Goal: Task Accomplishment & Management: Manage account settings

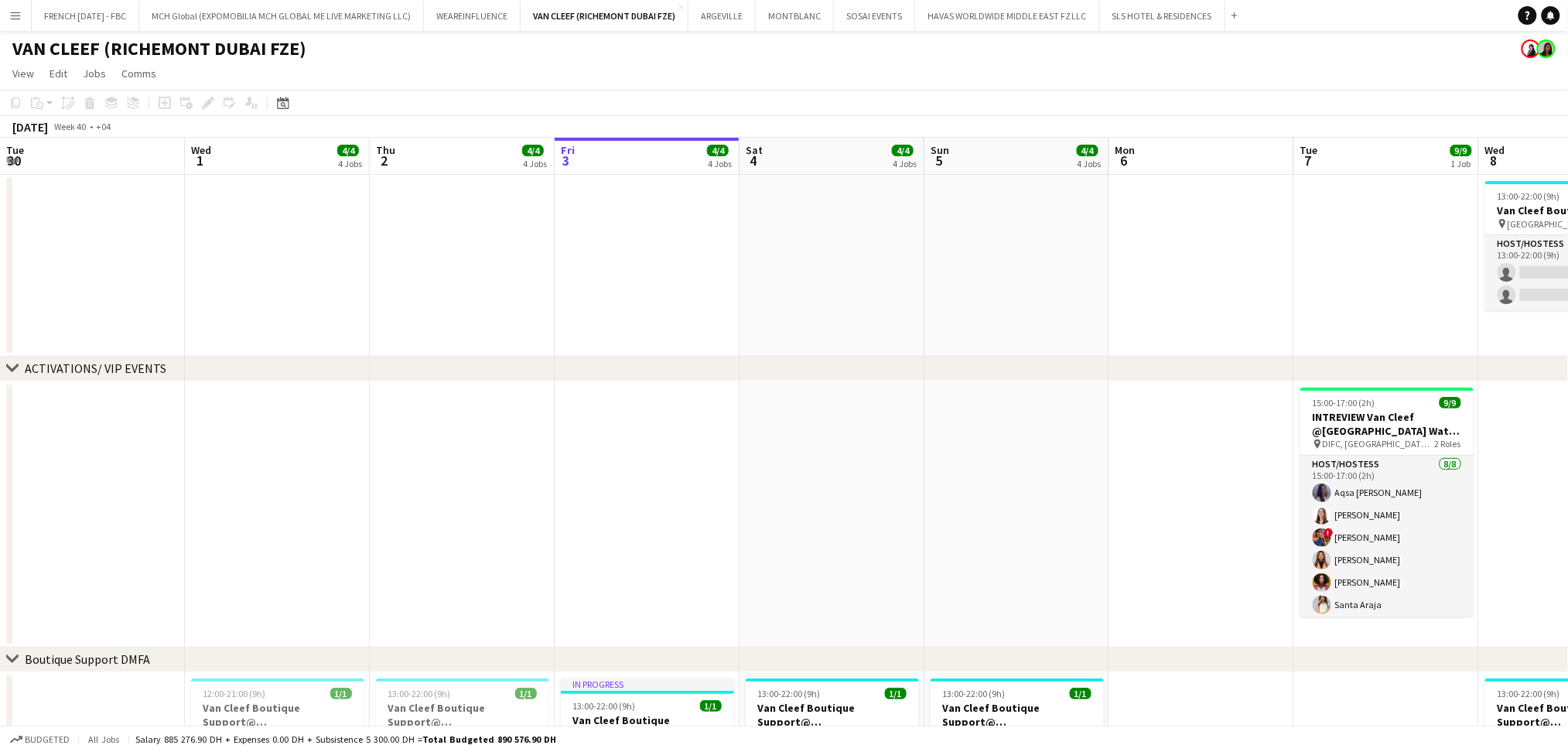
scroll to position [0, 369]
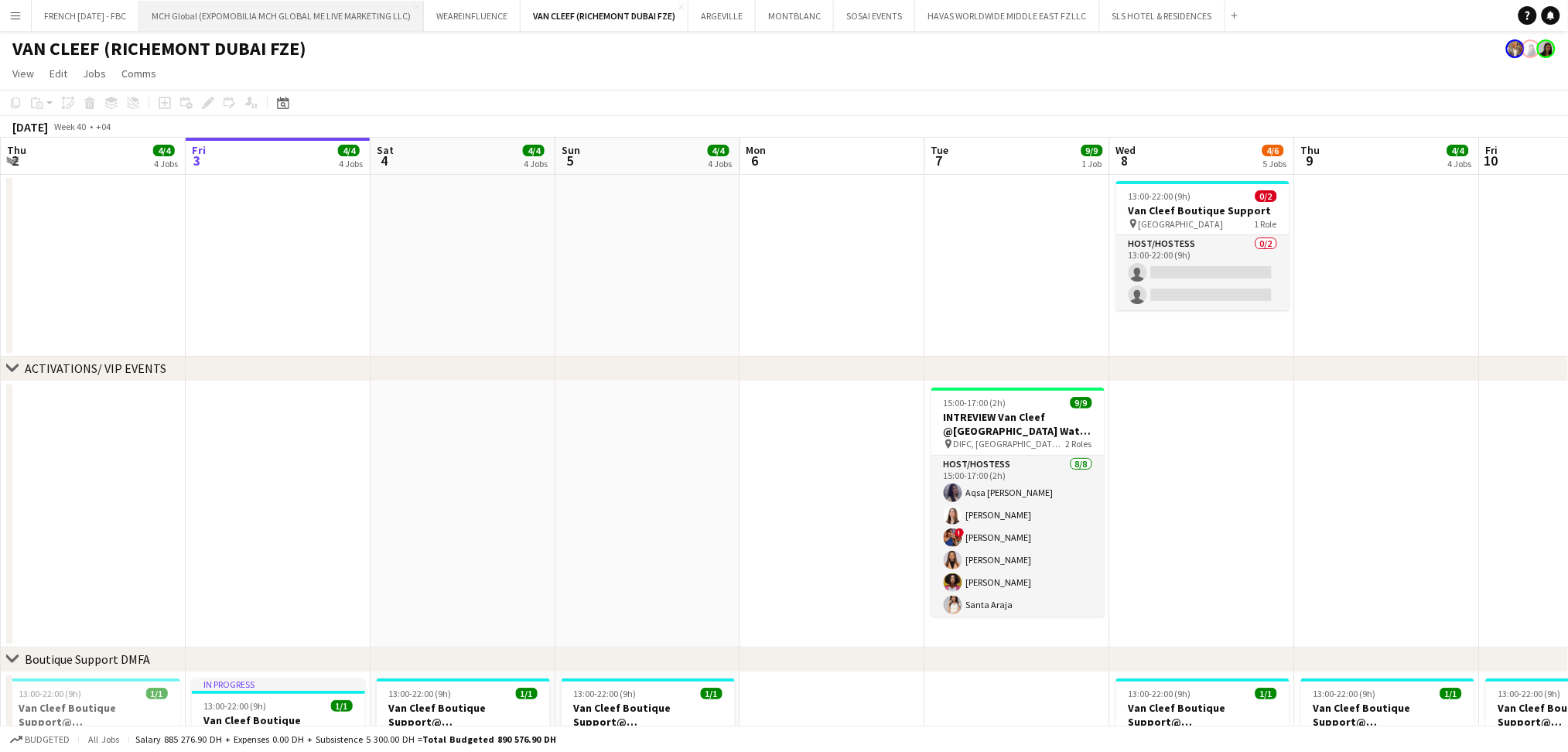
click at [225, 20] on button "MCH Global (EXPOMOBILIA MCH GLOBAL ME LIVE MARKETING LLC) Close" at bounding box center [282, 15] width 285 height 30
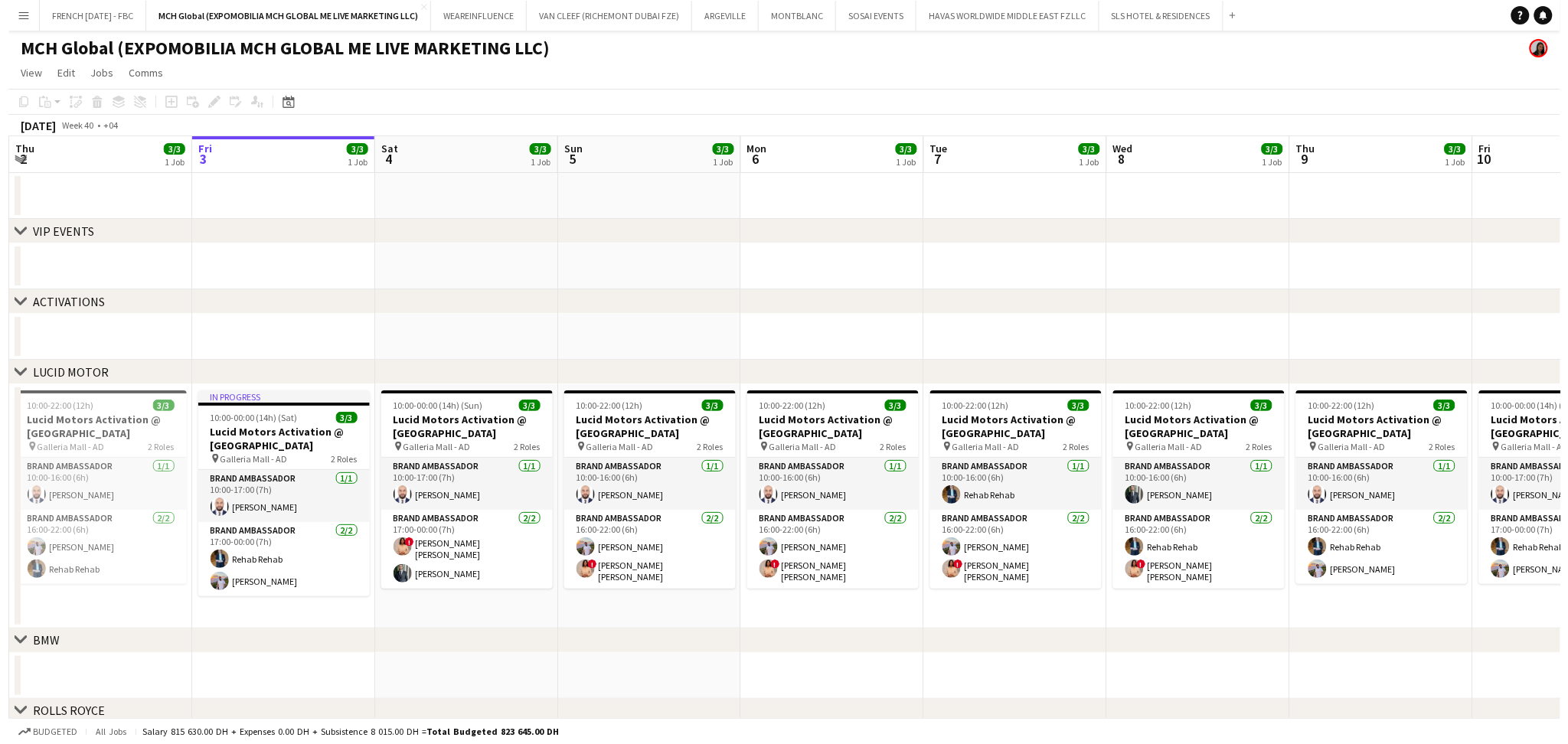
scroll to position [0, 332]
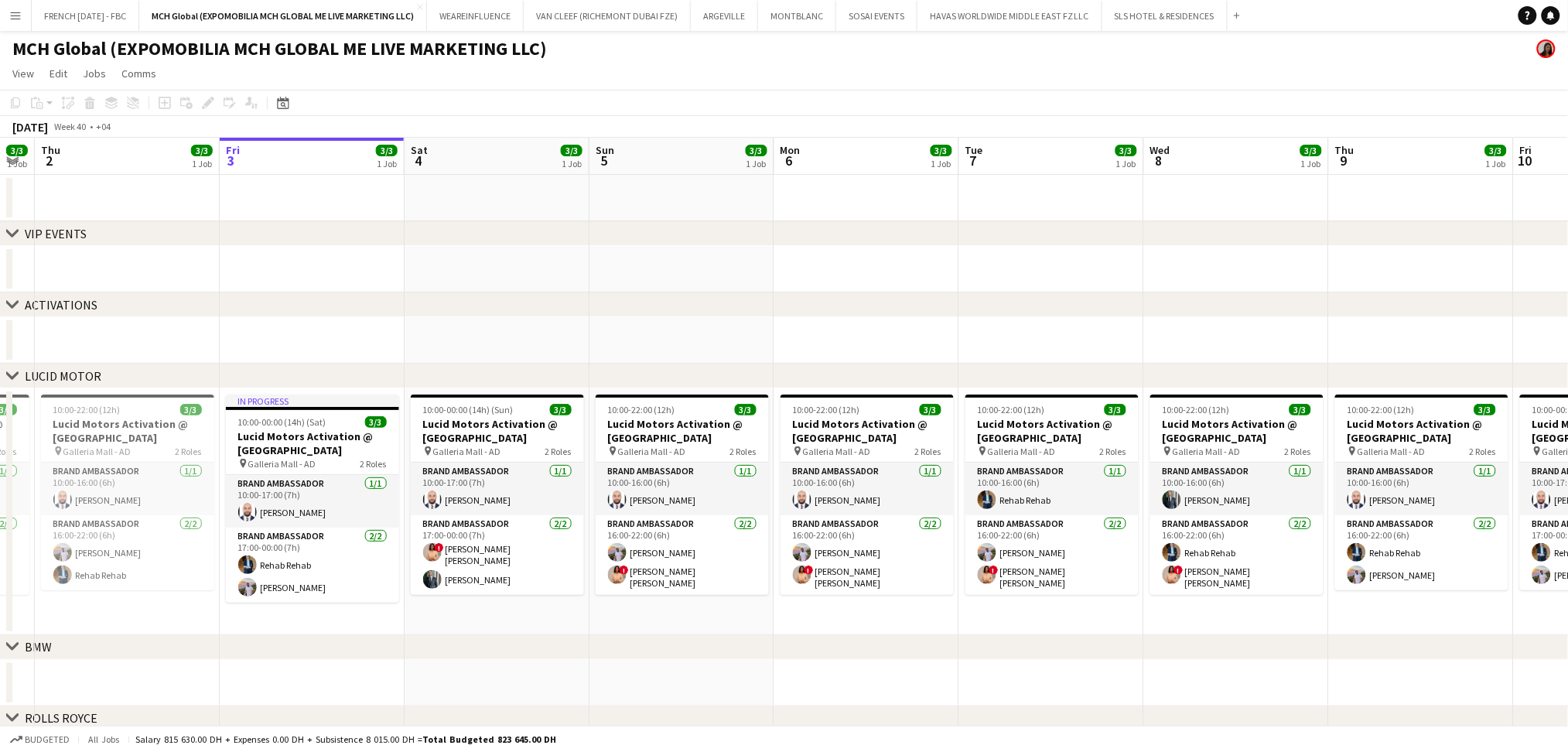
drag, startPoint x: 458, startPoint y: 627, endPoint x: 493, endPoint y: 627, distance: 35.0
click at [493, 627] on app-calendar-viewport "Tue 30 3/3 1 Job Wed 1 3/3 1 Job Thu 2 3/3 1 Job Fri 3 3/3 1 Job Sat 4 3/3 1 Jo…" at bounding box center [784, 529] width 1568 height 782
click at [490, 561] on app-card-role "Brand Ambassador [DATE] 17:00-00:00 (7h) ! [PERSON_NAME] [PERSON_NAME] [PERSON_…" at bounding box center [497, 555] width 173 height 80
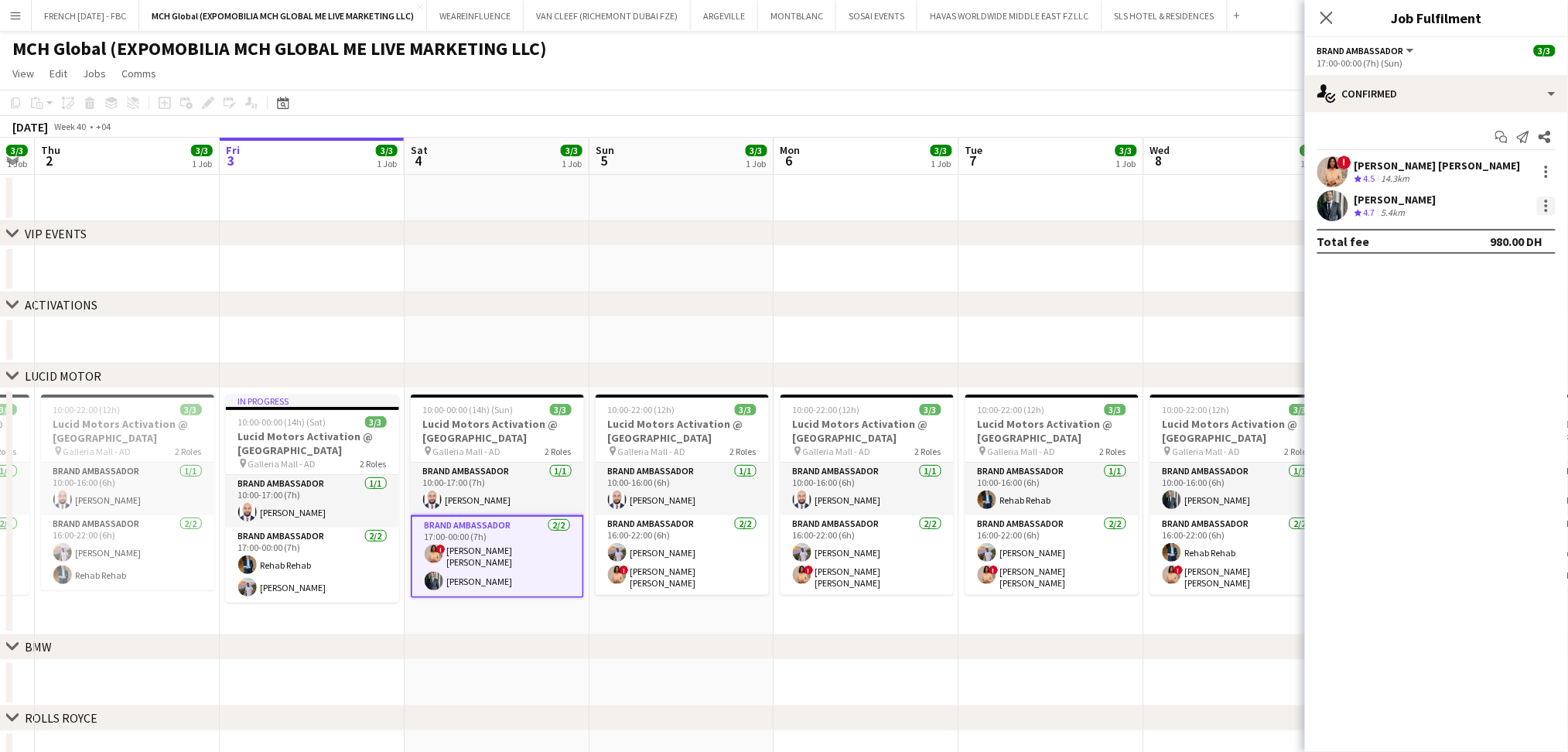
click at [1543, 201] on div at bounding box center [1546, 206] width 19 height 19
click at [1500, 385] on span "Remove" at bounding box center [1496, 383] width 96 height 14
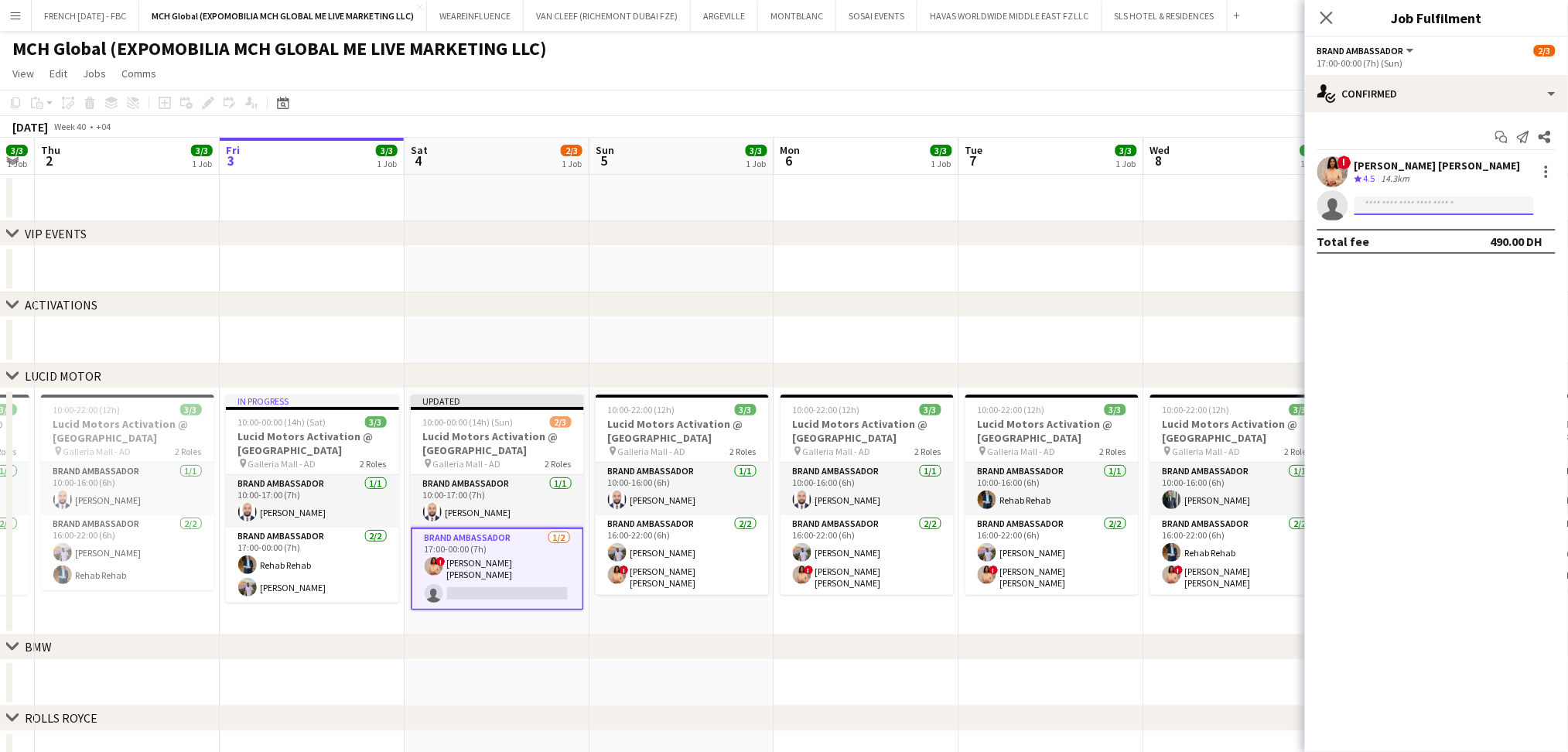
click at [1484, 201] on input at bounding box center [1444, 206] width 180 height 19
type input "*****"
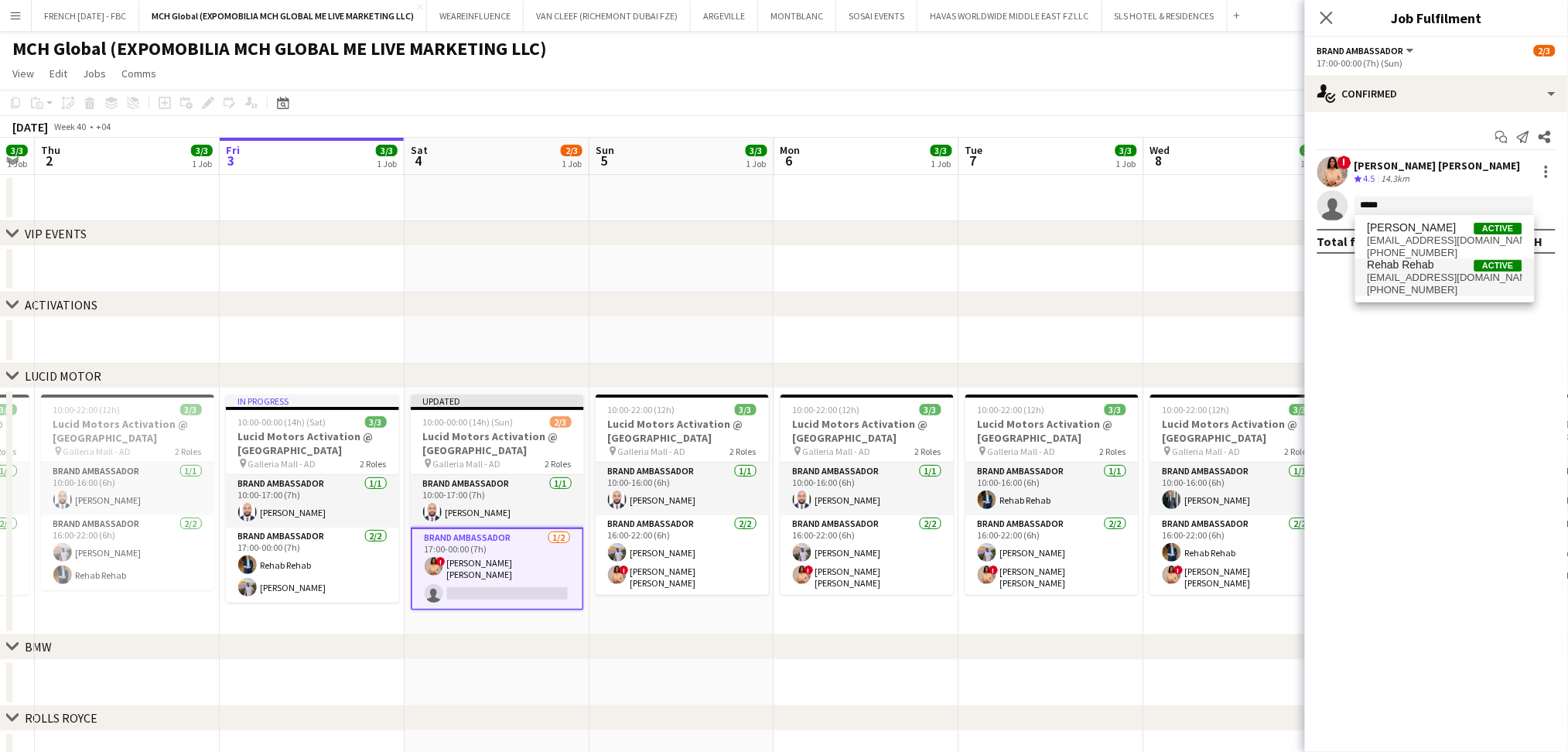
click at [1421, 273] on span "[EMAIL_ADDRESS][DOMAIN_NAME]" at bounding box center [1445, 278] width 155 height 12
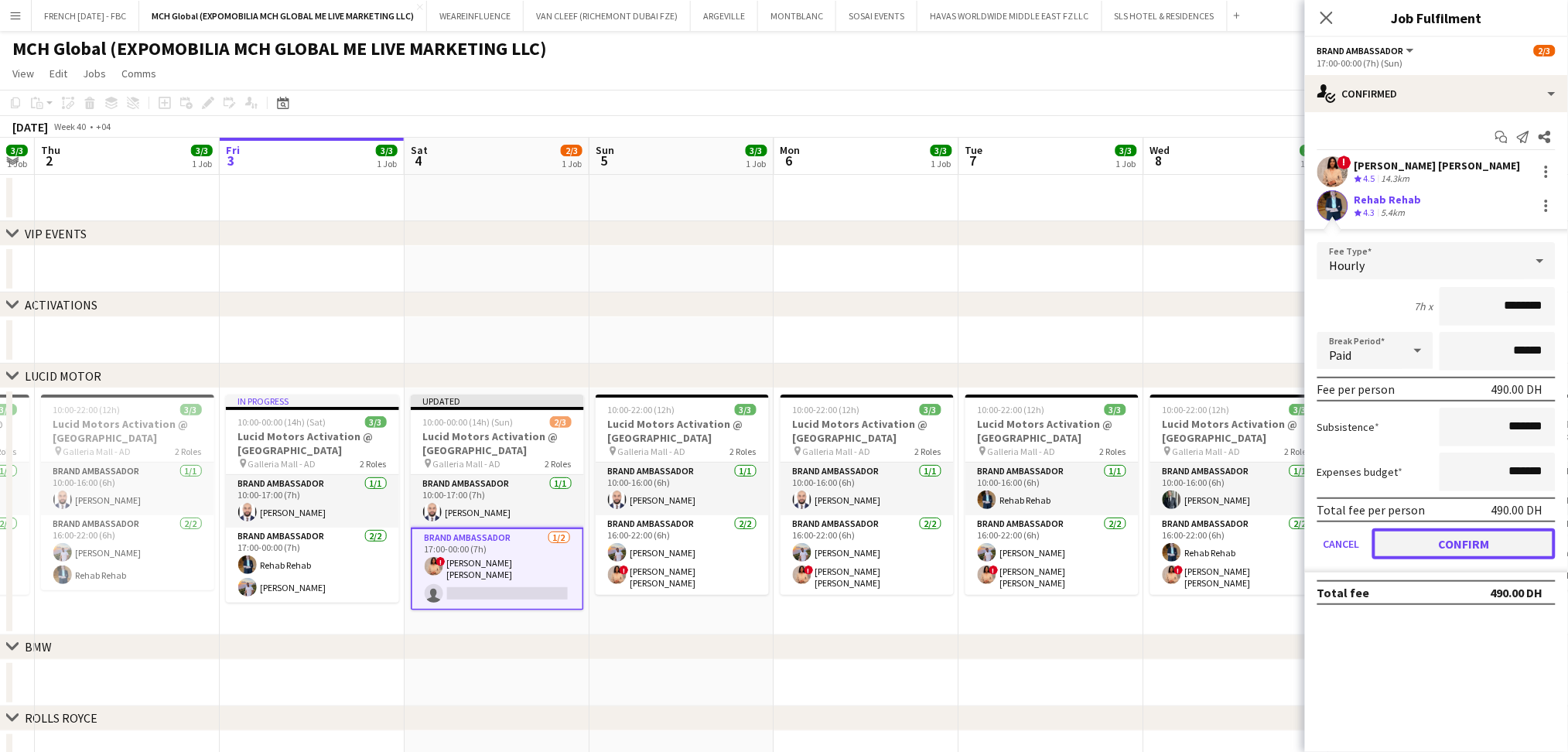
click at [1474, 540] on button "Confirm" at bounding box center [1463, 544] width 184 height 31
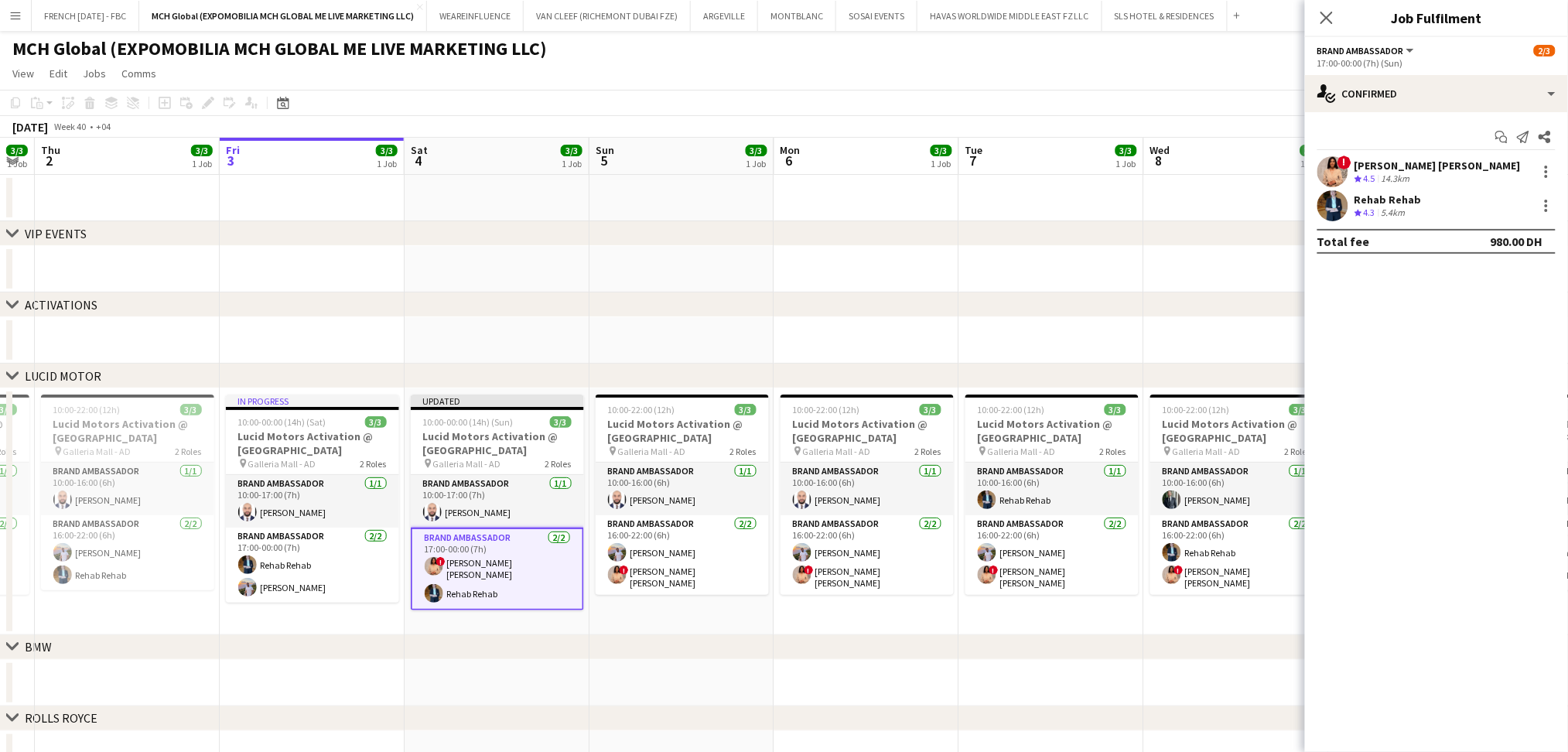
click at [1231, 290] on app-date-cell at bounding box center [1236, 270] width 185 height 46
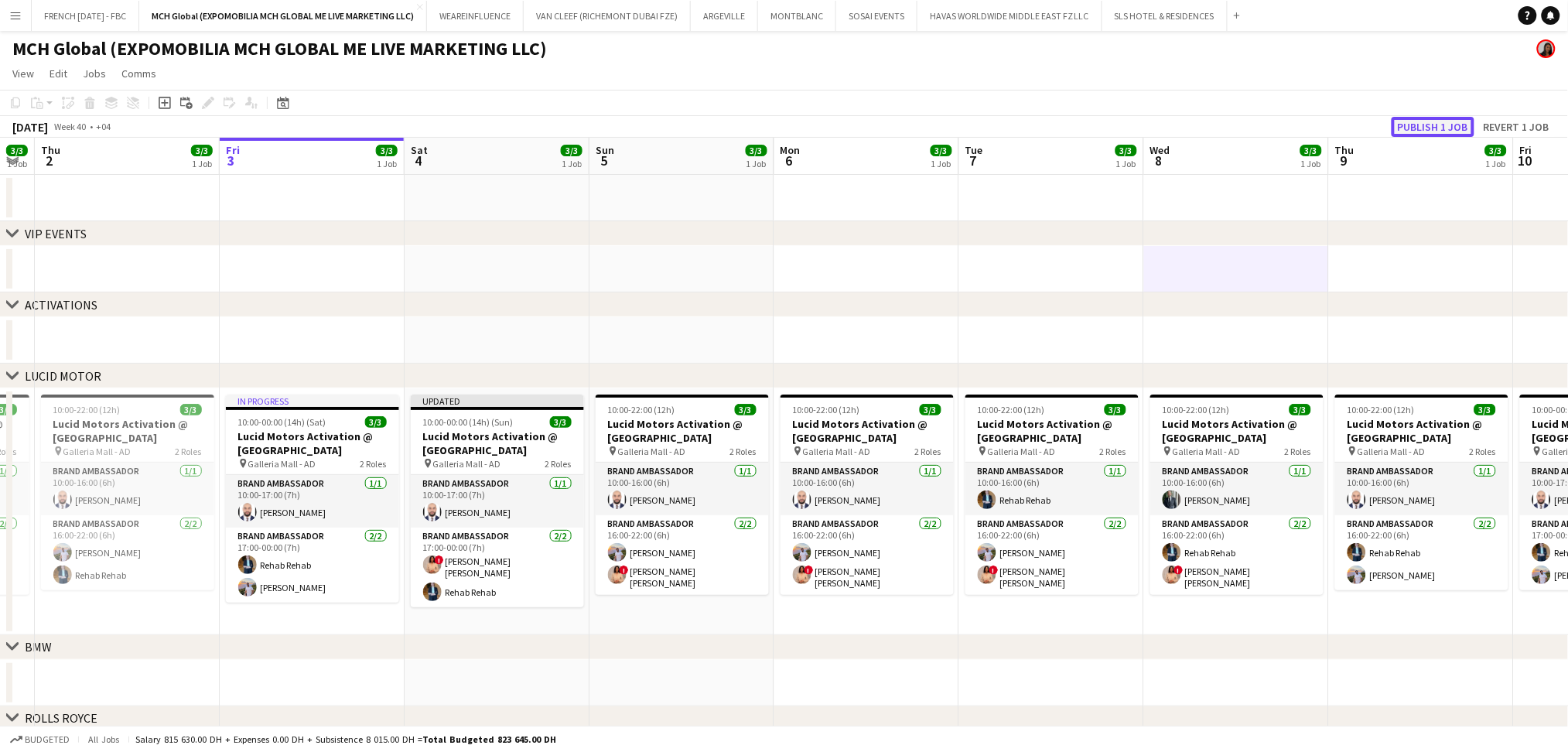
click at [1421, 130] on button "Publish 1 job" at bounding box center [1432, 127] width 83 height 20
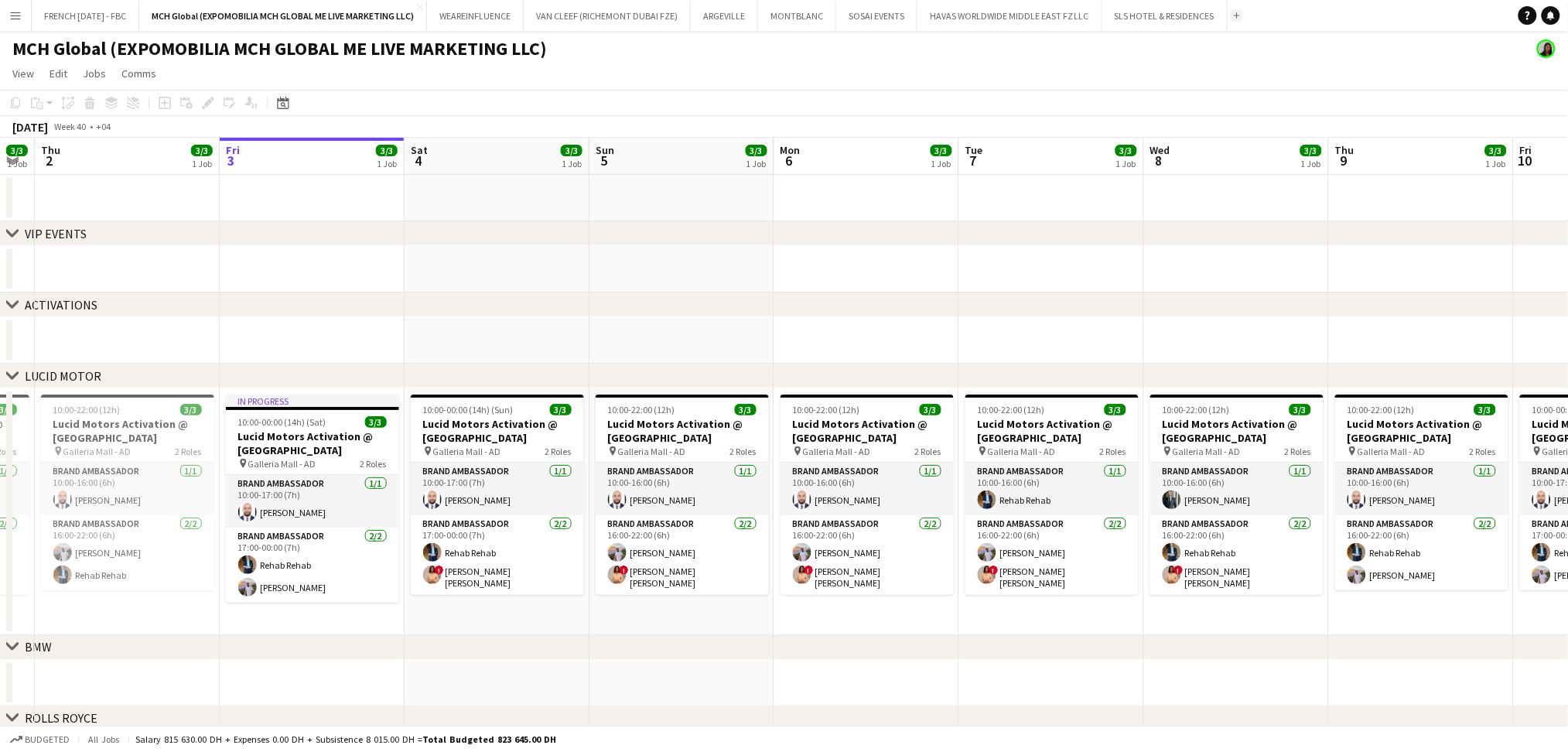
click at [1239, 19] on button "Add" at bounding box center [1237, 15] width 12 height 12
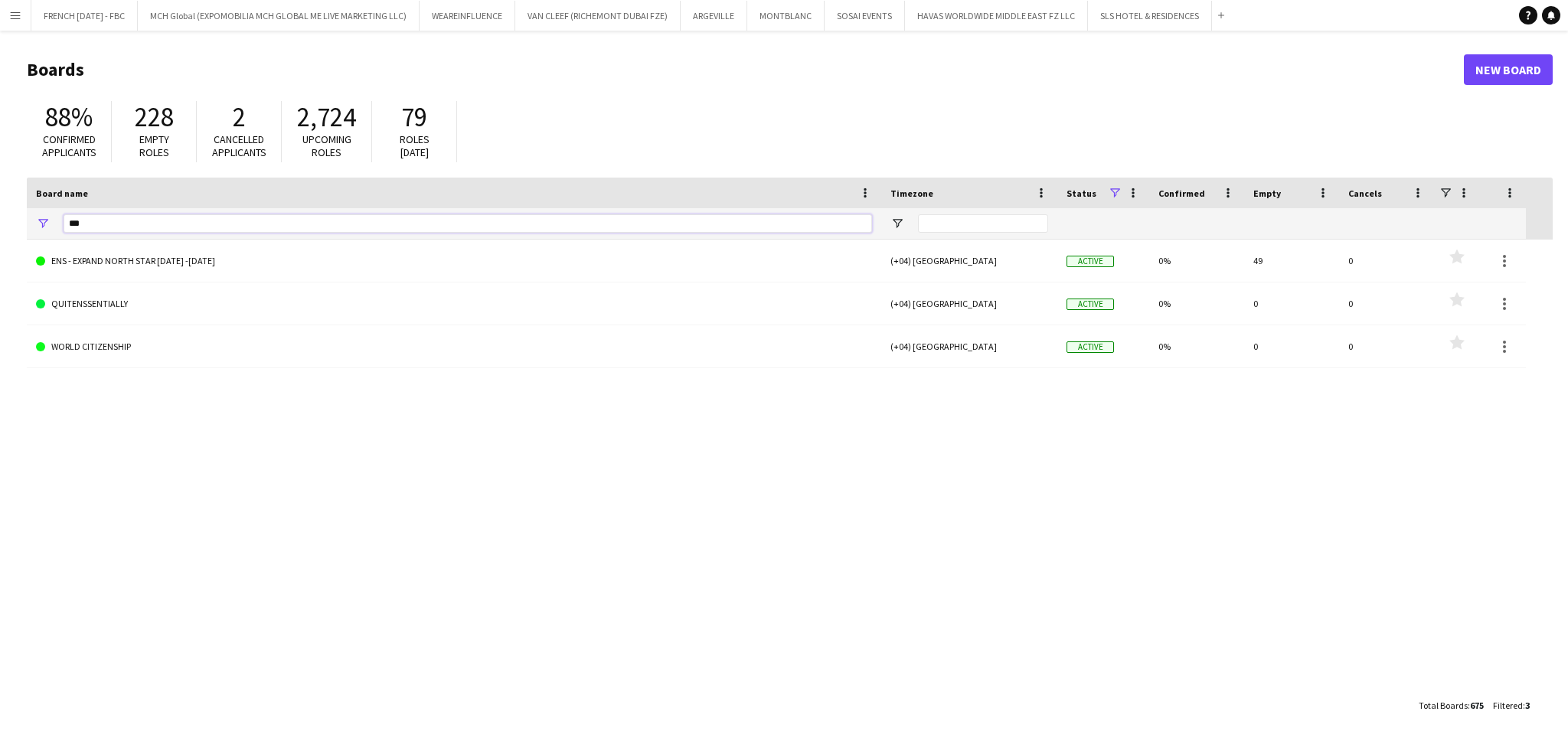
click at [552, 221] on input "***" at bounding box center [467, 224] width 809 height 18
click at [551, 221] on input "***" at bounding box center [467, 224] width 809 height 18
type input "*****"
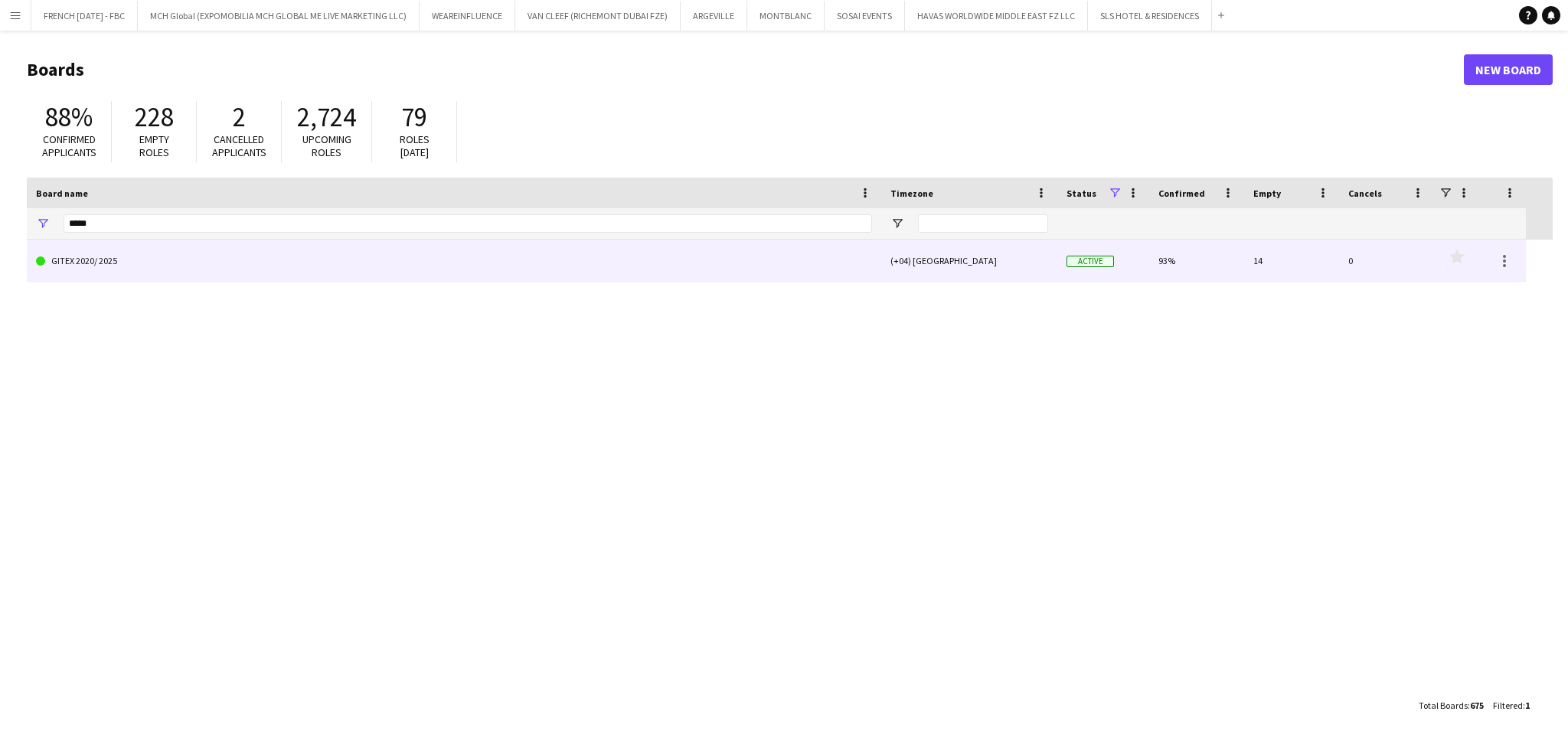
click at [329, 246] on link "GITEX 2020/ 2025" at bounding box center [454, 261] width 836 height 43
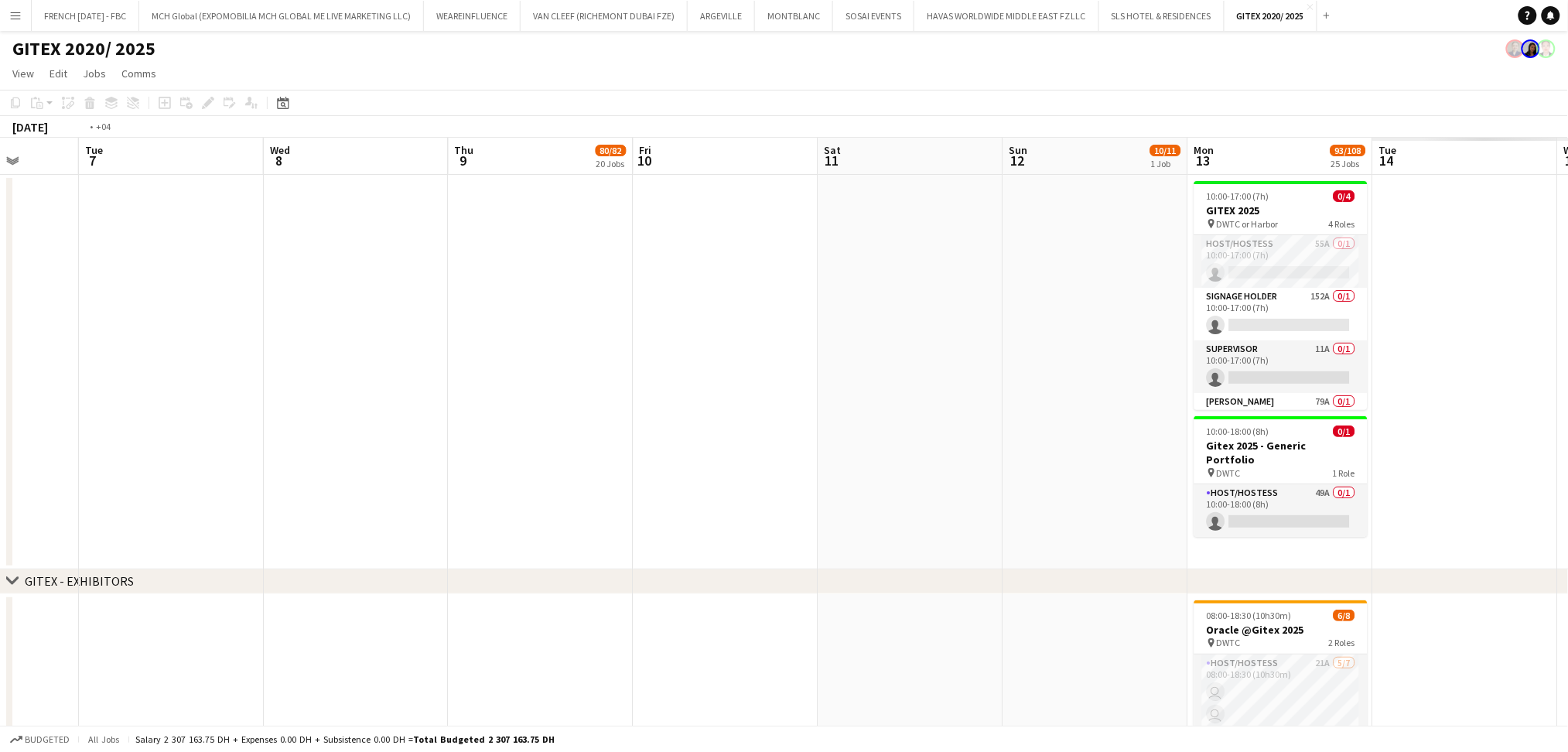
scroll to position [0, 571]
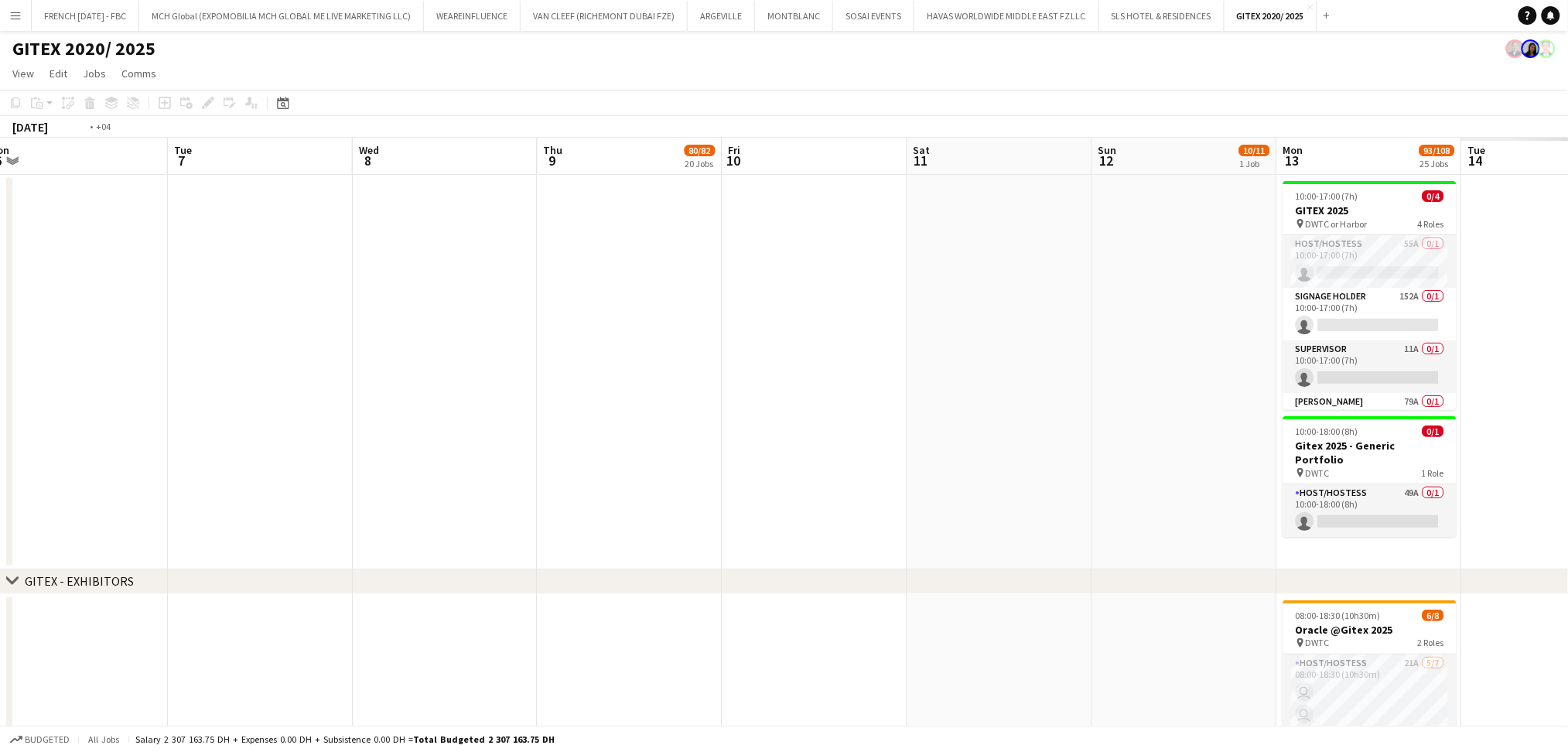
drag, startPoint x: 1367, startPoint y: 457, endPoint x: 665, endPoint y: 469, distance: 702.1
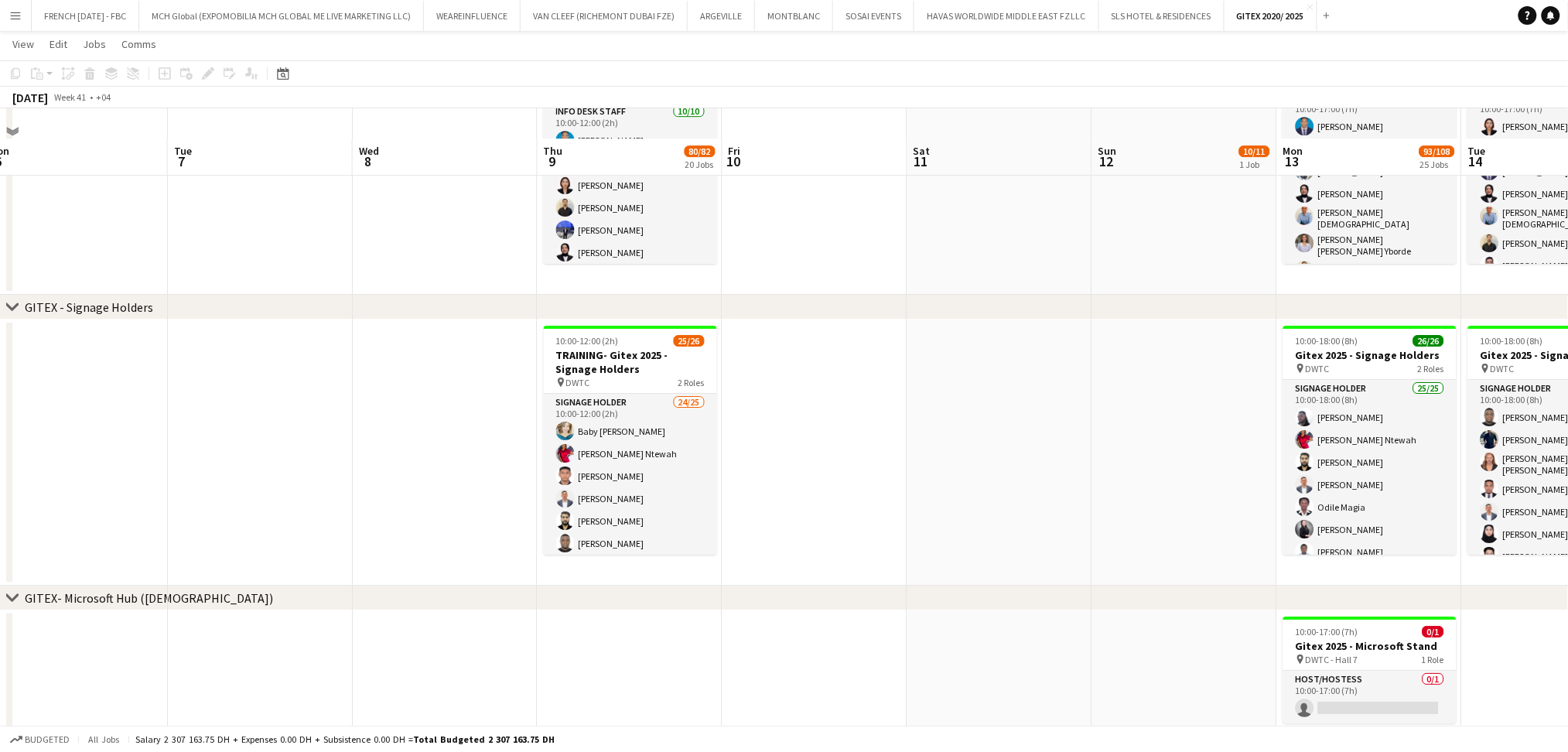
scroll to position [1856, 0]
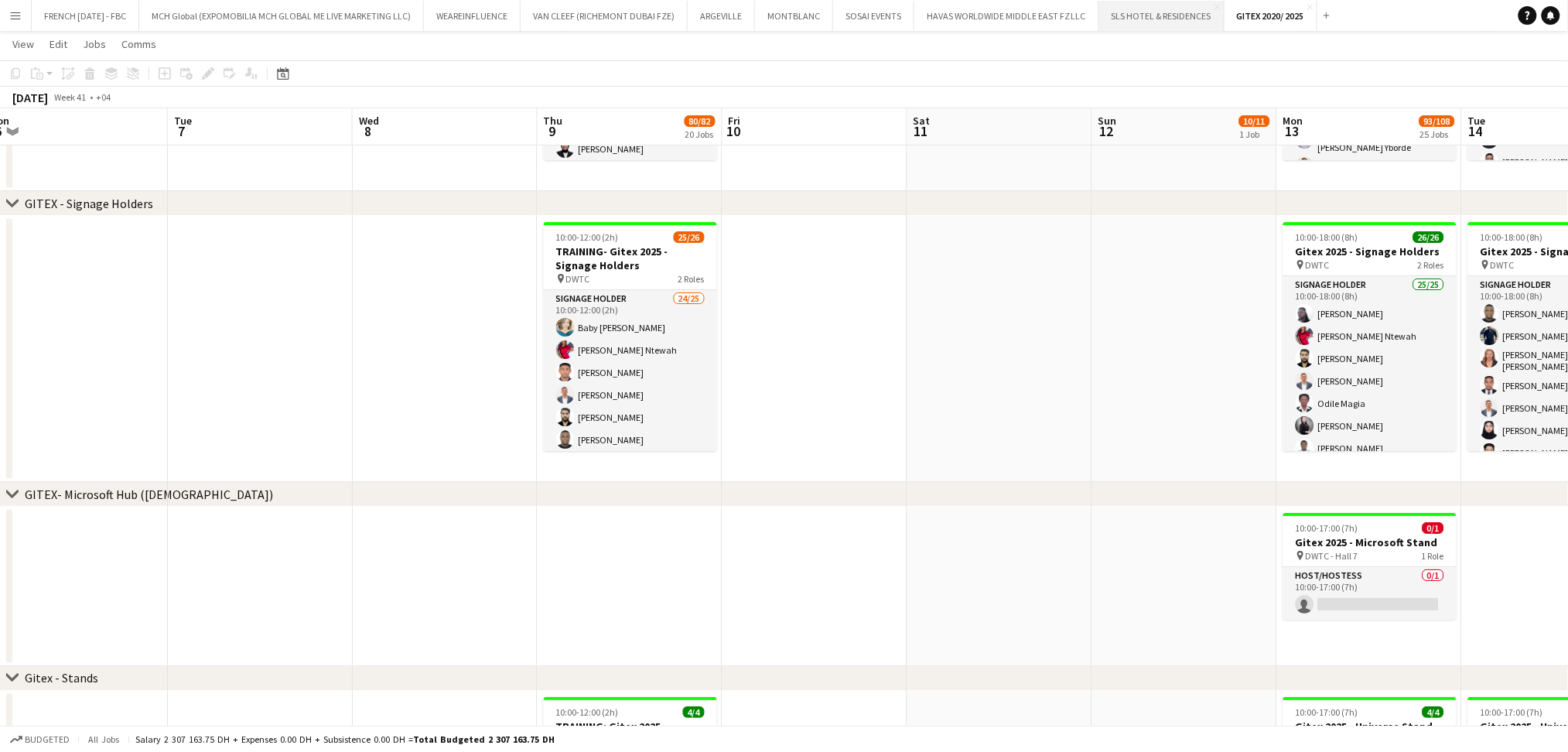
click at [1141, 27] on button "SLS HOTEL & RESIDENCES Close" at bounding box center [1161, 15] width 125 height 30
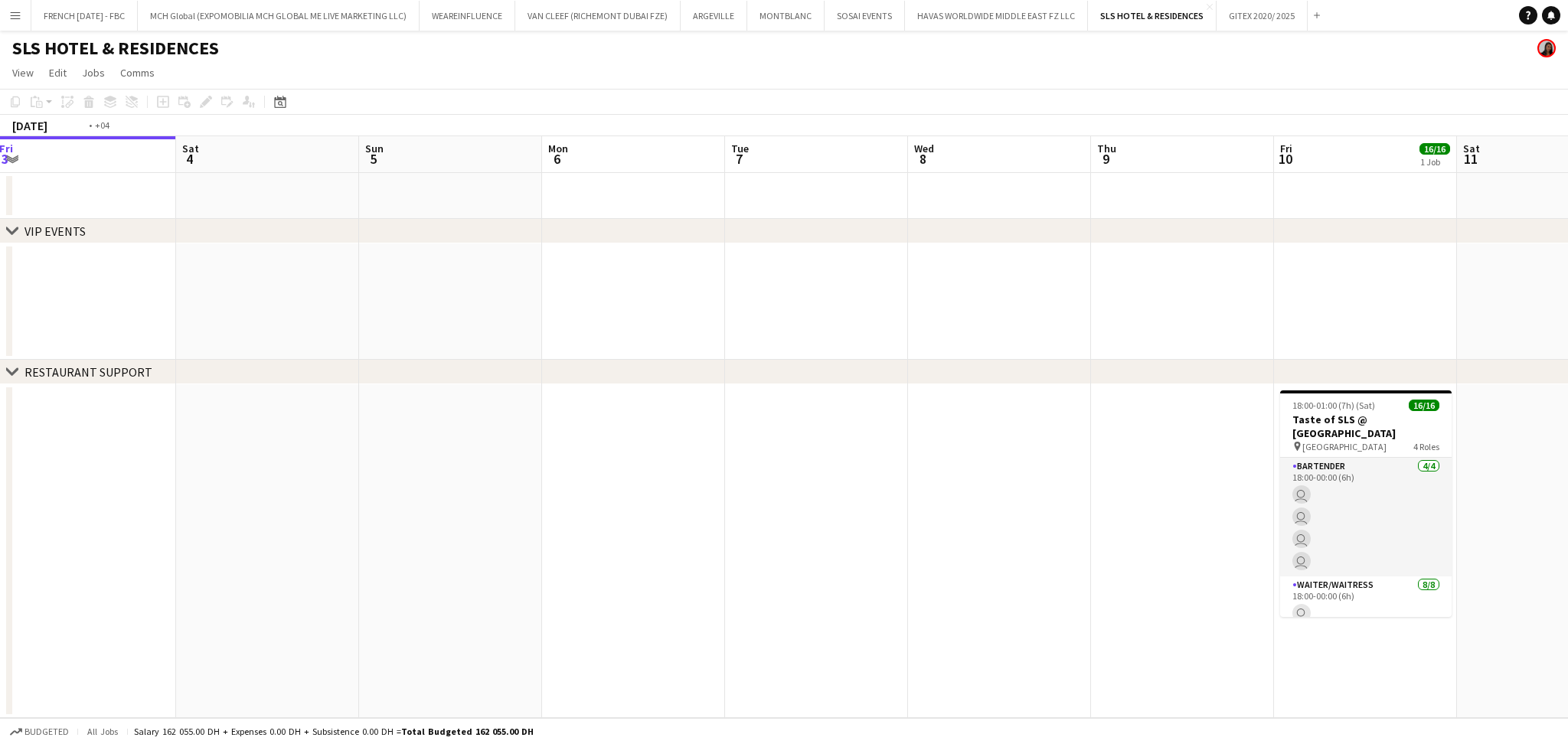
scroll to position [0, 507]
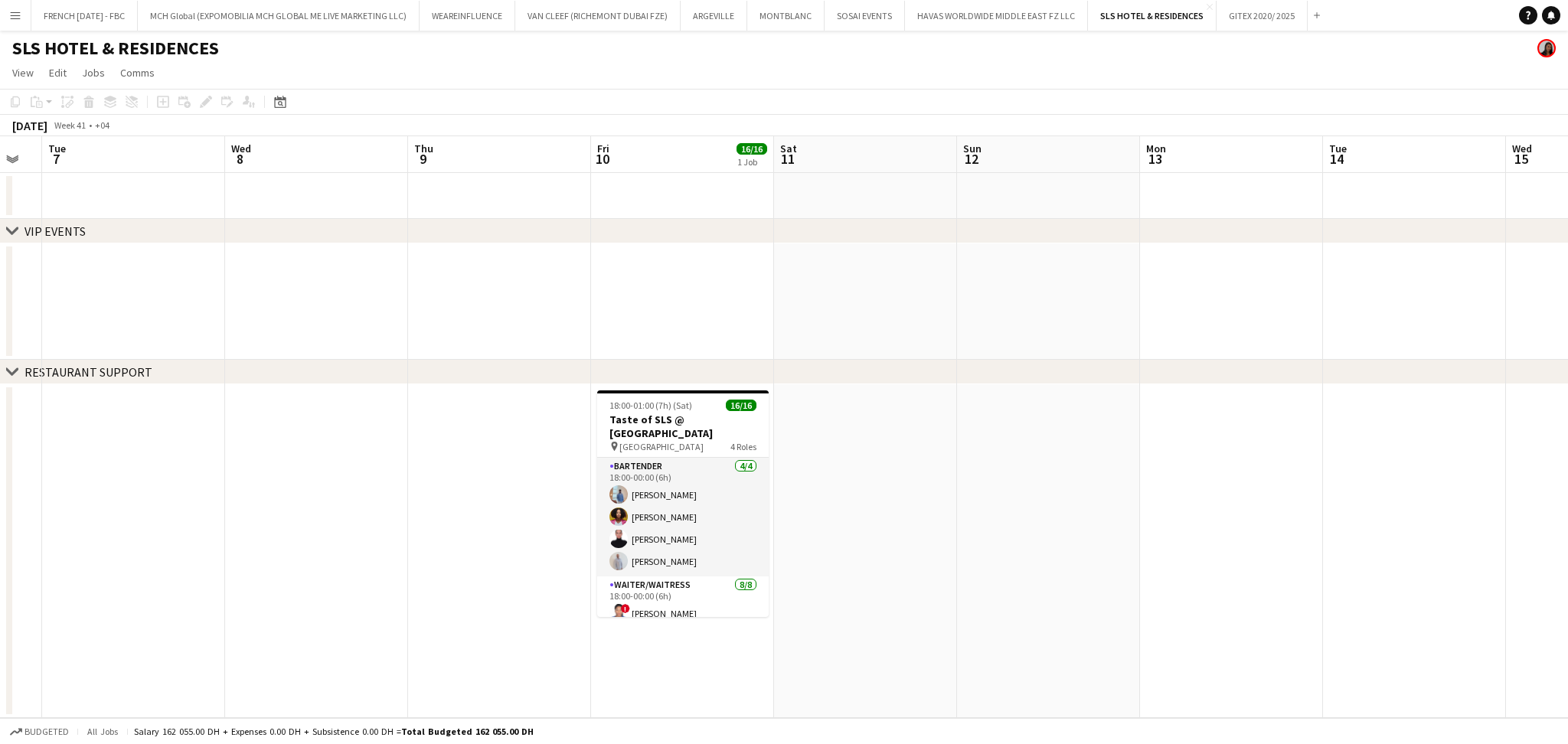
drag, startPoint x: 1311, startPoint y: 568, endPoint x: 438, endPoint y: 544, distance: 873.3
click at [438, 544] on app-calendar-viewport "Sat 4 Sun 5 Mon 6 Tue 7 Wed 8 Thu 9 Fri 10 16/16 1 Job Sat 11 Sun 12 Mon 13 Tue…" at bounding box center [784, 427] width 1568 height 582
click at [454, 14] on button "WEAREINFLUENCE Close" at bounding box center [467, 15] width 96 height 30
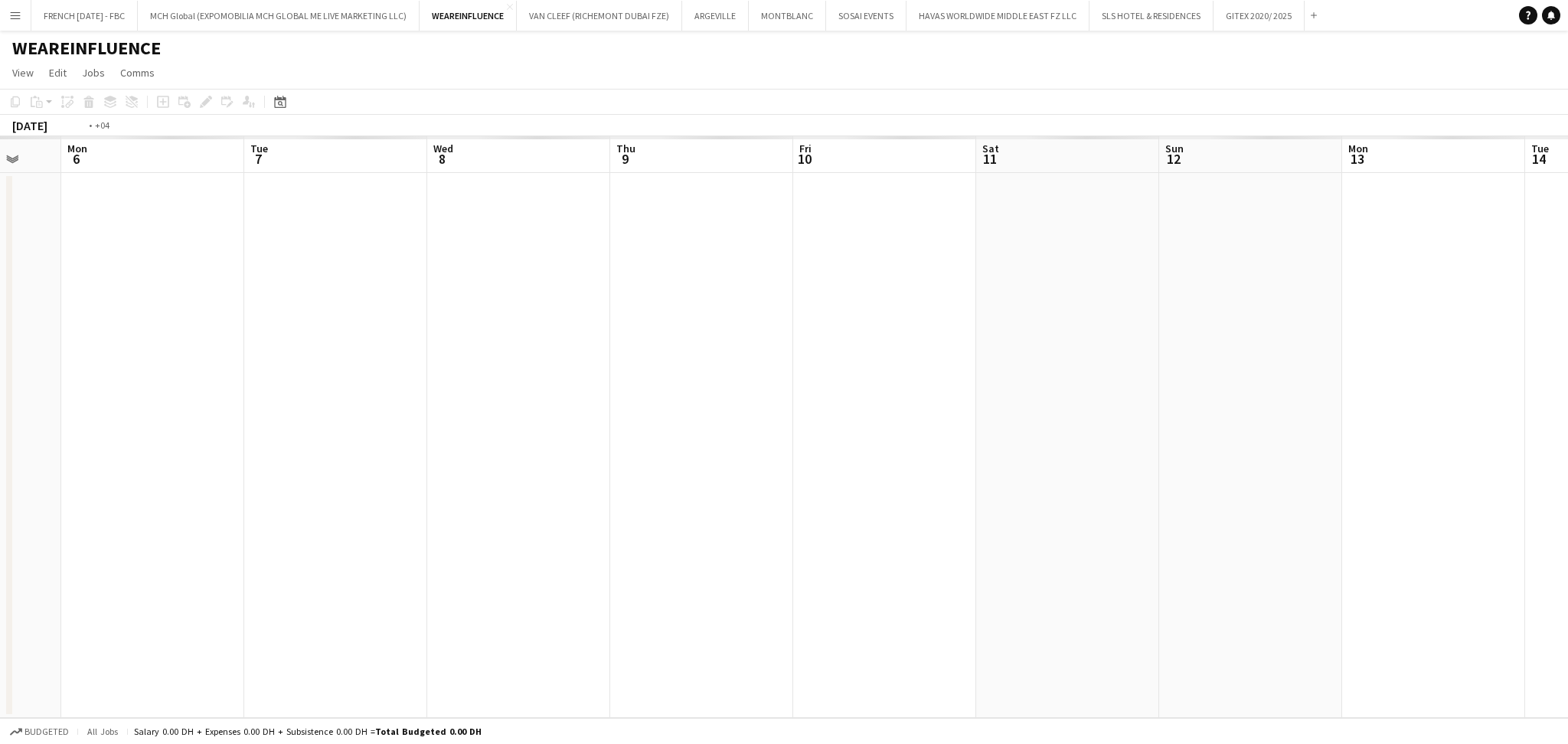
drag, startPoint x: 1393, startPoint y: 457, endPoint x: 494, endPoint y: 462, distance: 899.0
click at [435, 457] on app-calendar-viewport "Thu 2 Fri 3 Sat 4 Sun 5 Mon 6 Tue 7 Wed 8 Thu 9 Fri 10 Sat 11 Sun 12 Mon 13 Tue…" at bounding box center [784, 427] width 1568 height 582
drag, startPoint x: 1067, startPoint y: 462, endPoint x: 231, endPoint y: 422, distance: 837.0
click at [231, 422] on app-calendar-viewport "Tue 7 Wed 8 Thu 9 Fri 10 Sat 11 Sun 12 Mon 13 Tue 14 Wed 15 Thu 16 Fri 17 Sat 1…" at bounding box center [784, 427] width 1568 height 582
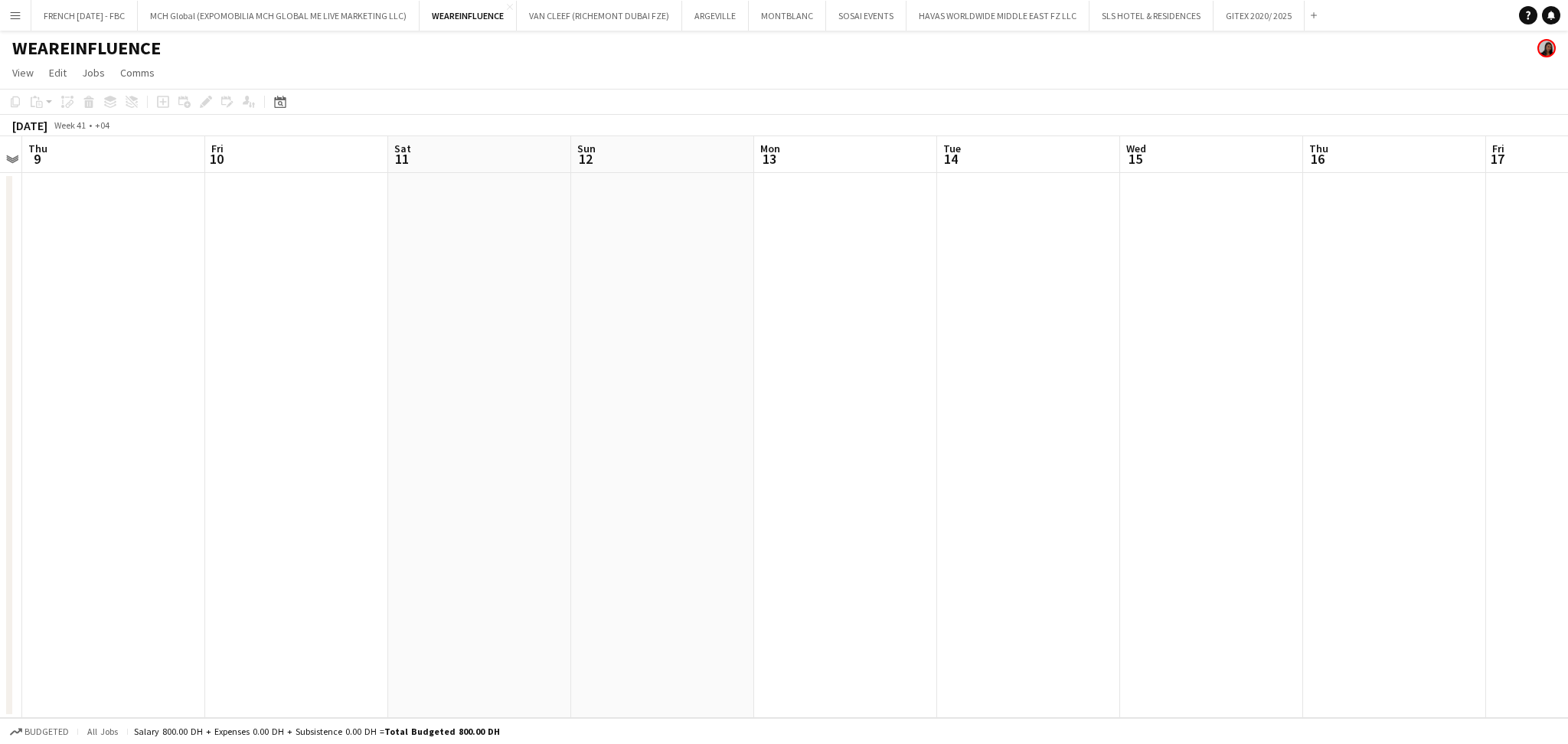
scroll to position [0, 390]
drag, startPoint x: 590, startPoint y: 454, endPoint x: 1563, endPoint y: 428, distance: 973.3
click at [1340, 398] on app-calendar-viewport "Mon 6 Tue 7 Wed 8 Thu 9 Fri 10 Sat 11 Sun 12 Mon 13 Tue 14 Wed 15 Thu 16 Fri 17…" at bounding box center [784, 427] width 1568 height 582
drag, startPoint x: 1563, startPoint y: 428, endPoint x: 416, endPoint y: 513, distance: 1150.1
click at [326, 513] on app-calendar-viewport "Thu 9 Fri 10 Sat 11 Sun 12 Mon 13 Tue 14 Wed 15 Thu 16 Fri 17 Sat 18 Sun 19 Mon…" at bounding box center [784, 427] width 1568 height 582
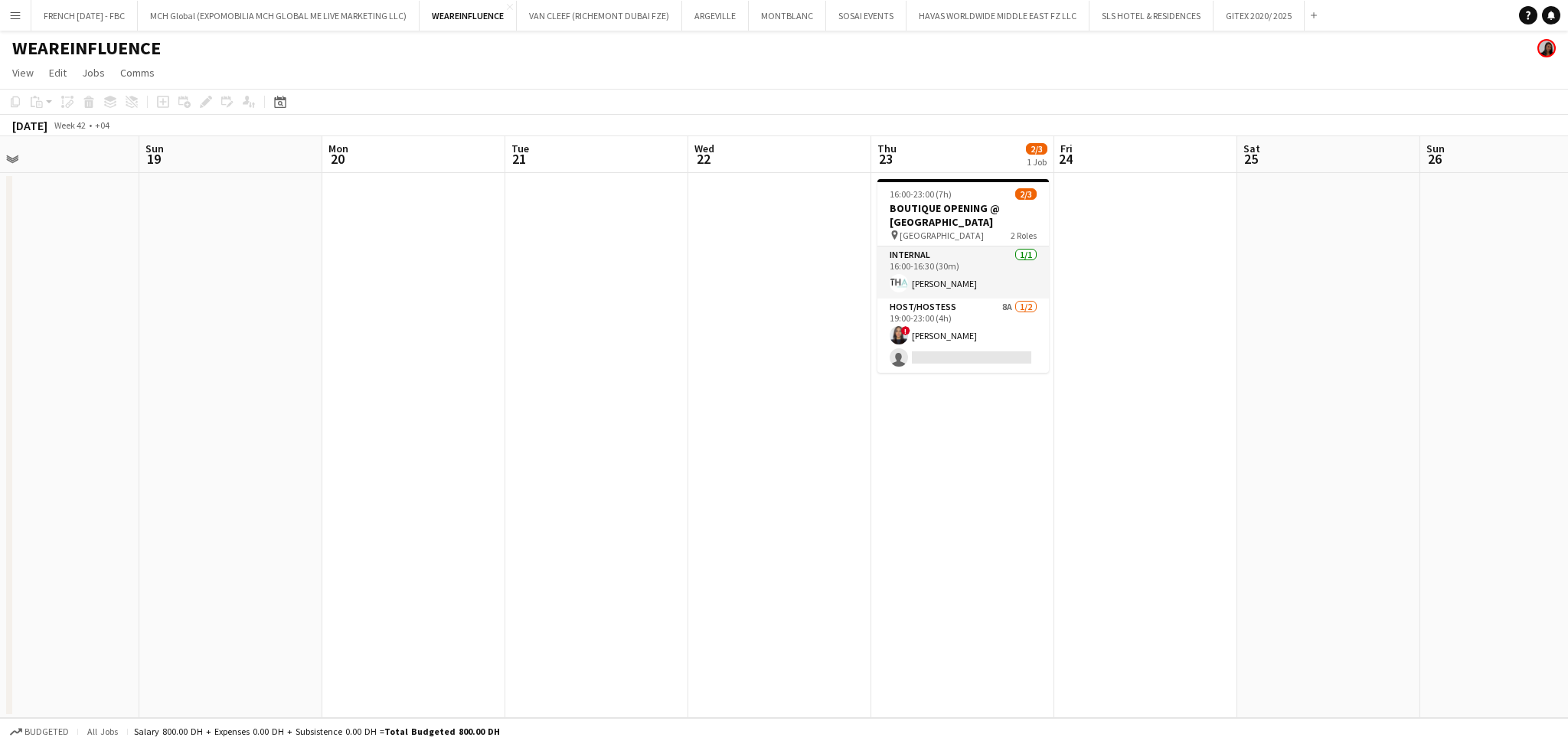
drag, startPoint x: 1167, startPoint y: 513, endPoint x: 539, endPoint y: 524, distance: 628.1
click at [540, 524] on app-calendar-viewport "Wed 15 Thu 16 Fri 17 Sat 18 Sun 19 Mon 20 Tue 21 Wed 22 Thu 23 2/3 1 Job Fri 24…" at bounding box center [784, 427] width 1568 height 582
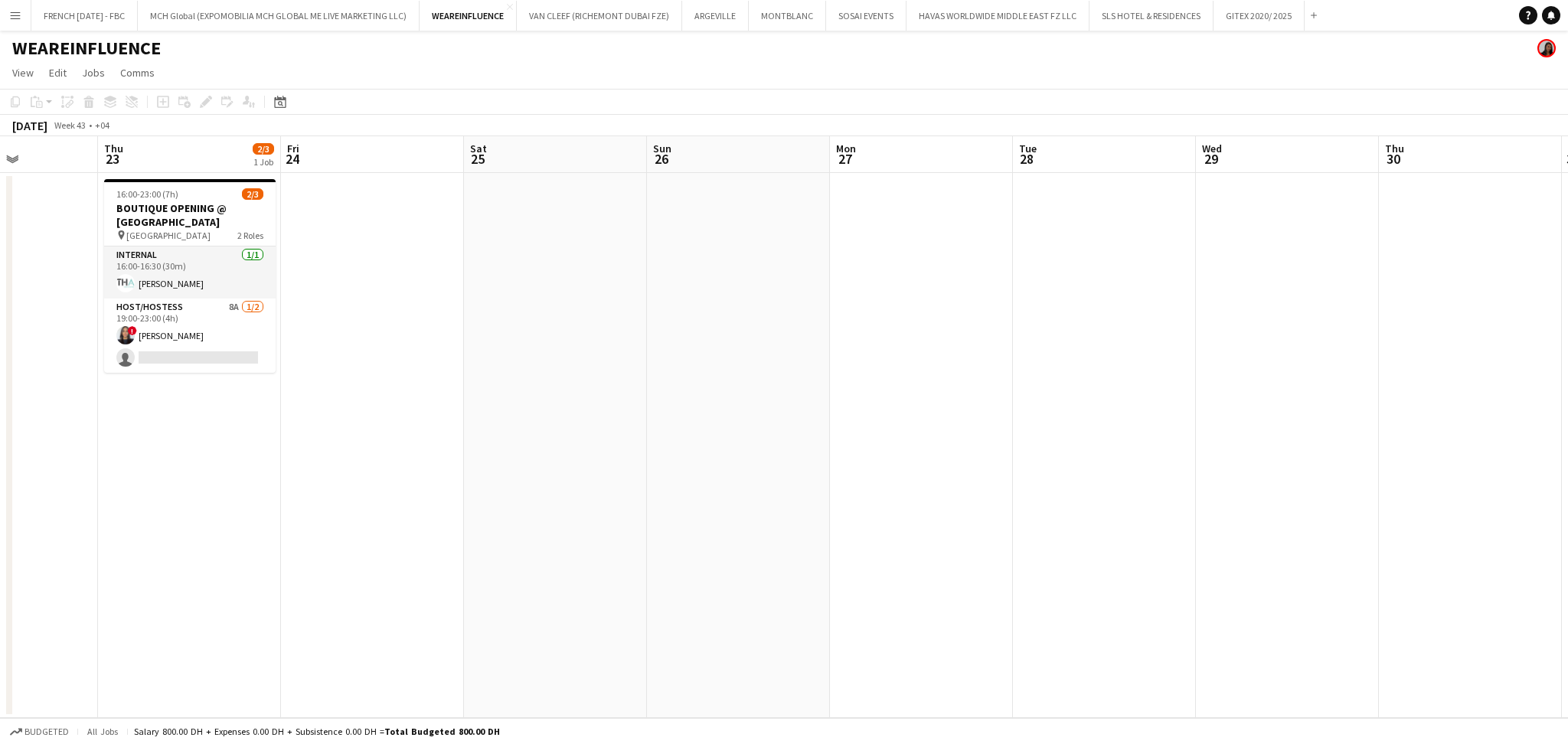
drag, startPoint x: 1345, startPoint y: 497, endPoint x: 586, endPoint y: 561, distance: 761.7
click at [586, 561] on app-calendar-viewport "Sun 19 Mon 20 Tue 21 Wed 22 Thu 23 2/3 1 Job Fri 24 Sat 25 Sun 26 Mon 27 Tue 28…" at bounding box center [784, 427] width 1568 height 582
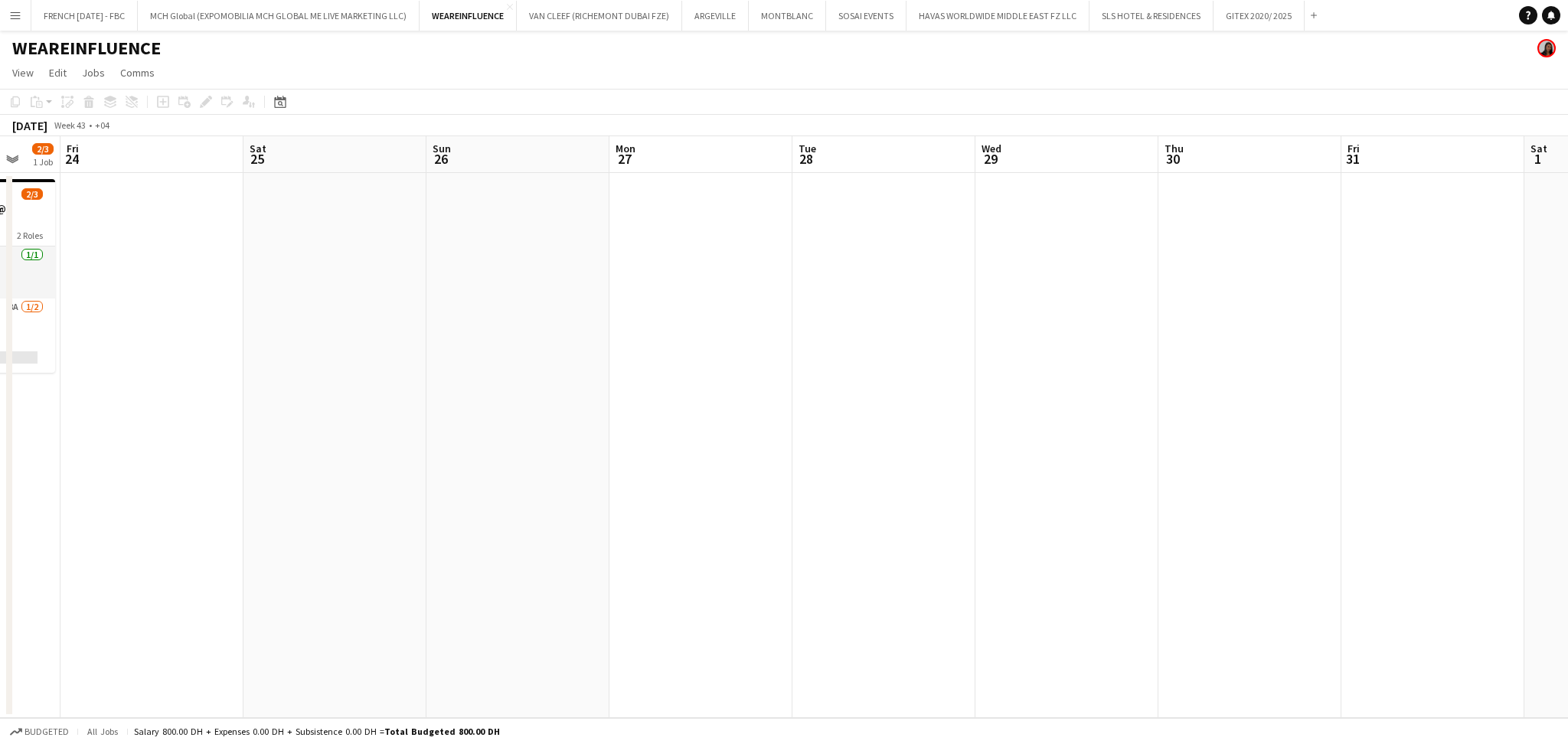
drag, startPoint x: 805, startPoint y: 540, endPoint x: 620, endPoint y: 540, distance: 185.0
click at [620, 540] on app-calendar-viewport "Mon 20 Tue 21 Wed 22 Thu 23 2/3 1 Job Fri 24 Sat 25 Sun 26 Mon 27 Tue 28 Wed 29…" at bounding box center [784, 427] width 1568 height 582
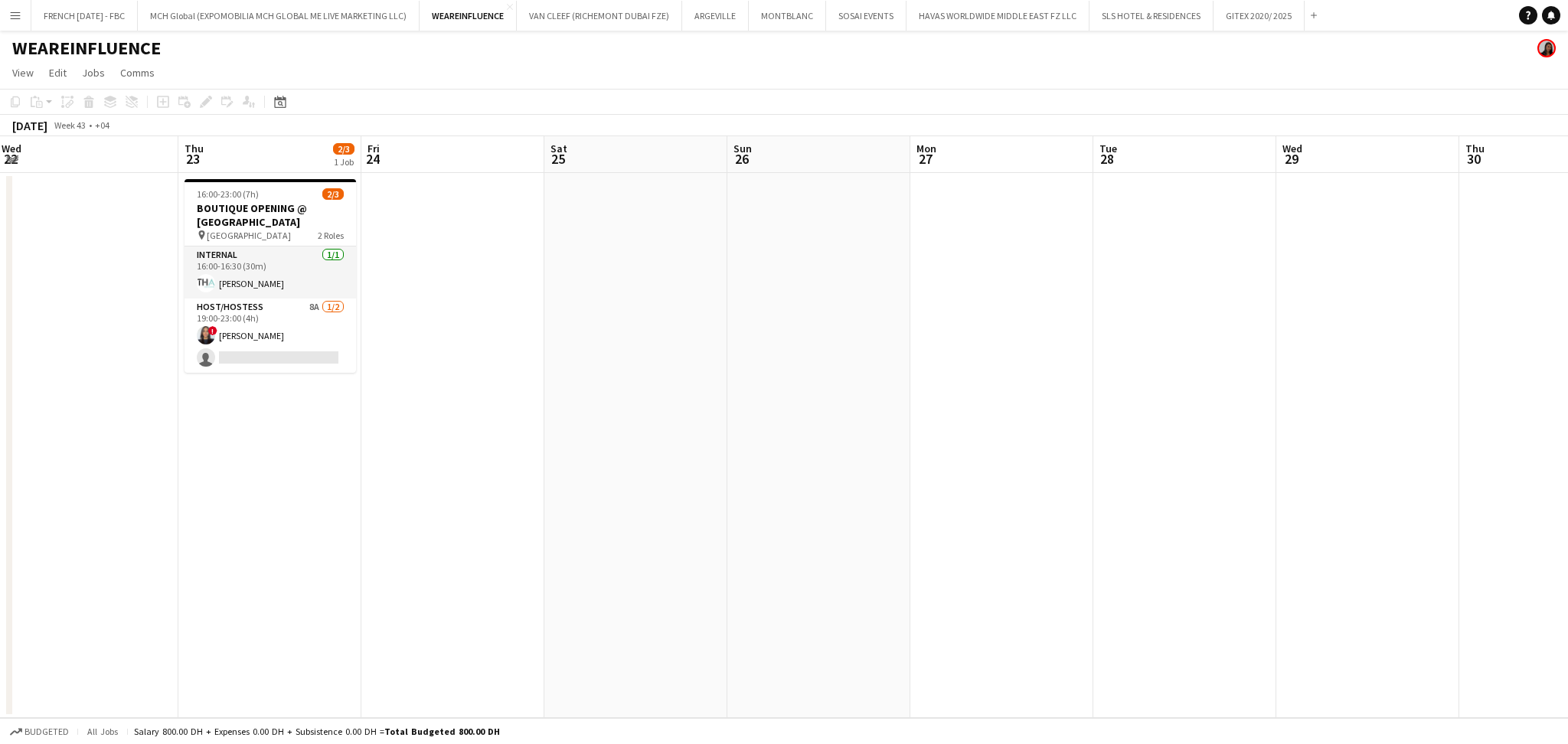
drag, startPoint x: 699, startPoint y: 345, endPoint x: 602, endPoint y: 401, distance: 112.0
click at [1003, 345] on app-calendar-viewport "Mon 20 Tue 21 Wed 22 Thu 23 2/3 1 Job Fri 24 Sat 25 Sun 26 Mon 27 Tue 28 Wed 29…" at bounding box center [784, 427] width 1568 height 582
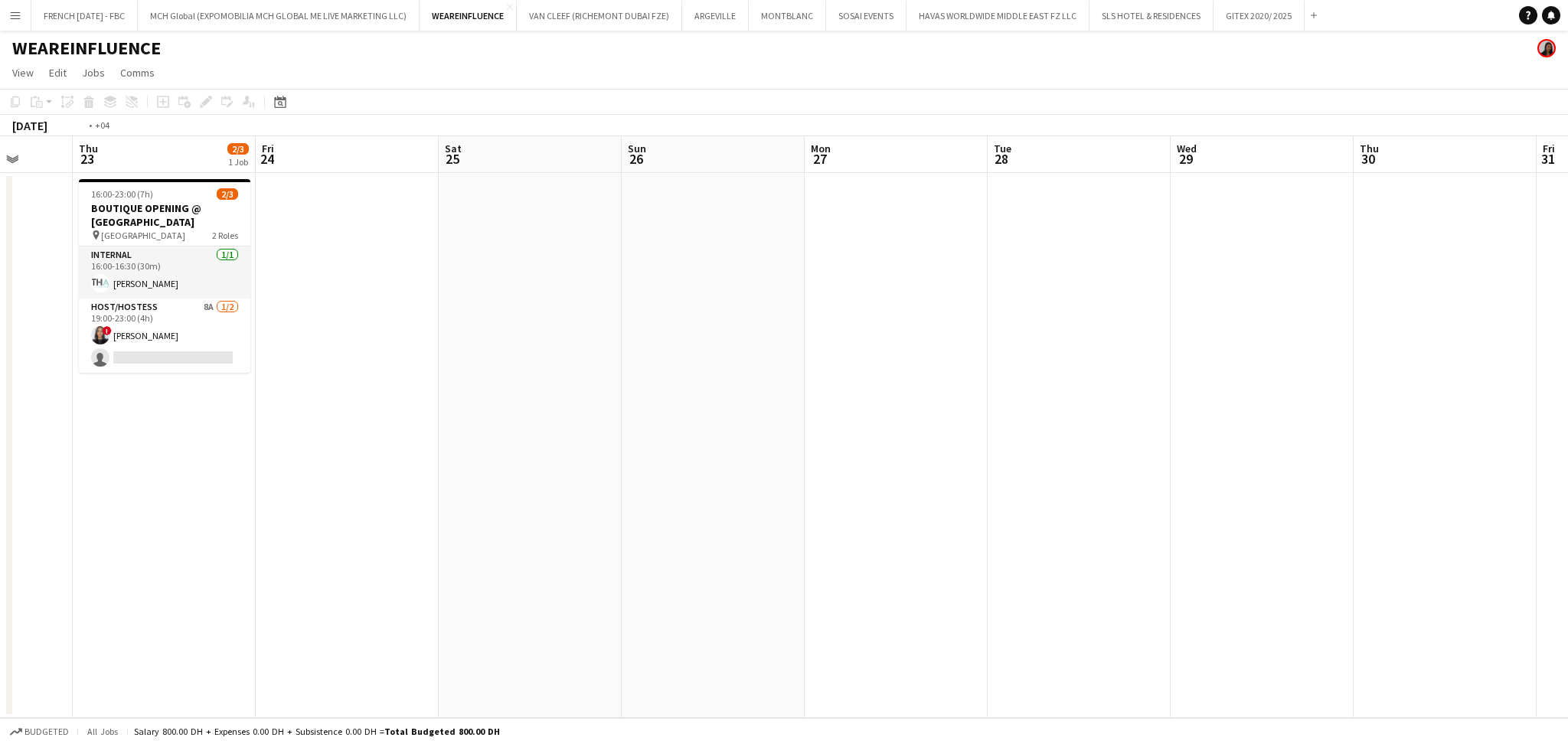
drag, startPoint x: 581, startPoint y: 409, endPoint x: 1211, endPoint y: 398, distance: 630.1
click at [1211, 398] on app-calendar-viewport "Mon 20 Tue 21 Wed 22 Thu 23 2/3 1 Job Fri 24 Sat 25 Sun 26 Mon 27 Tue 28 Wed 29…" at bounding box center [784, 427] width 1568 height 582
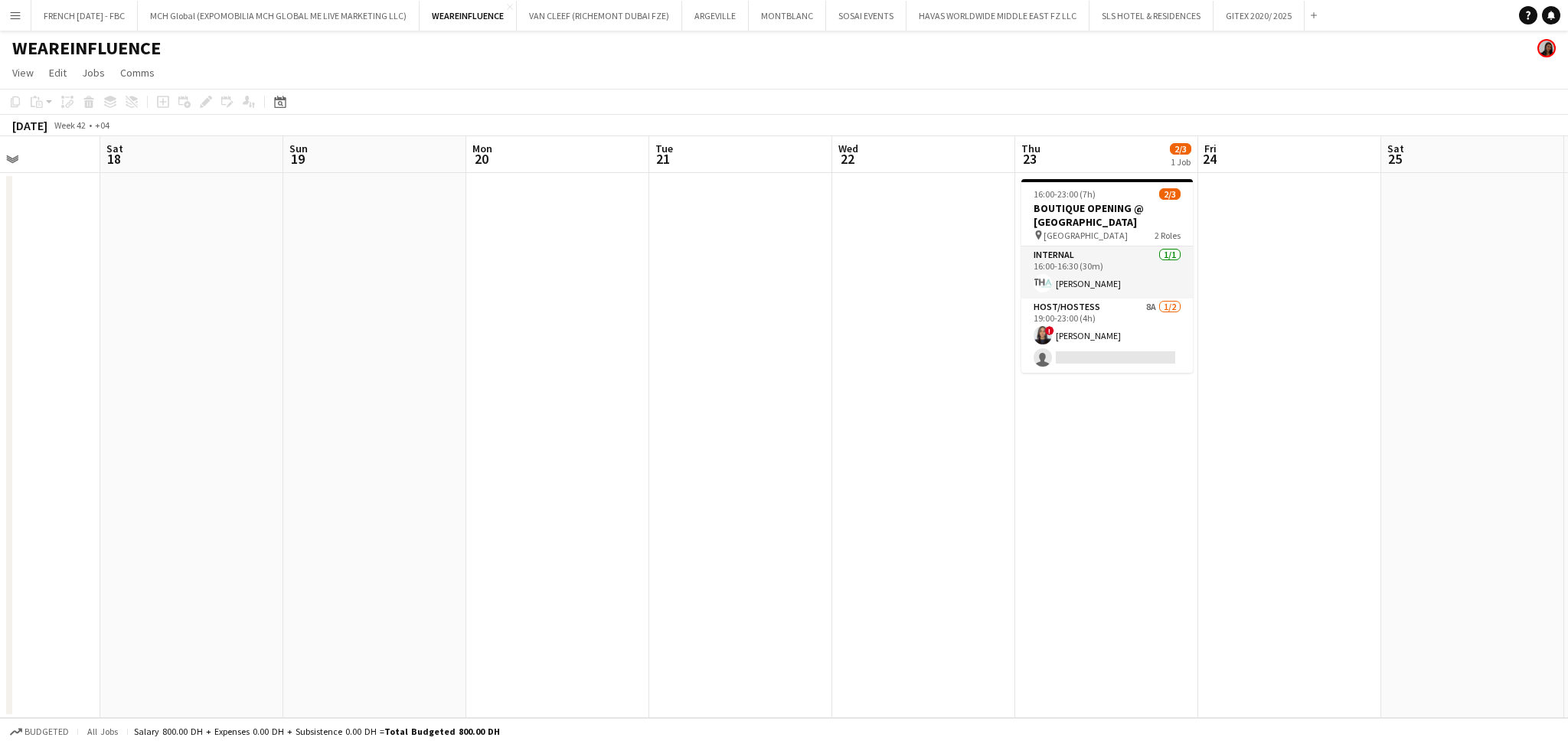
drag, startPoint x: 684, startPoint y: 496, endPoint x: 864, endPoint y: 496, distance: 180.0
click at [864, 496] on app-calendar-viewport "Wed 15 Thu 16 Fri 17 Sat 18 Sun 19 Mon 20 Tue 21 Wed 22 Thu 23 2/3 1 Job Fri 24…" at bounding box center [784, 427] width 1568 height 582
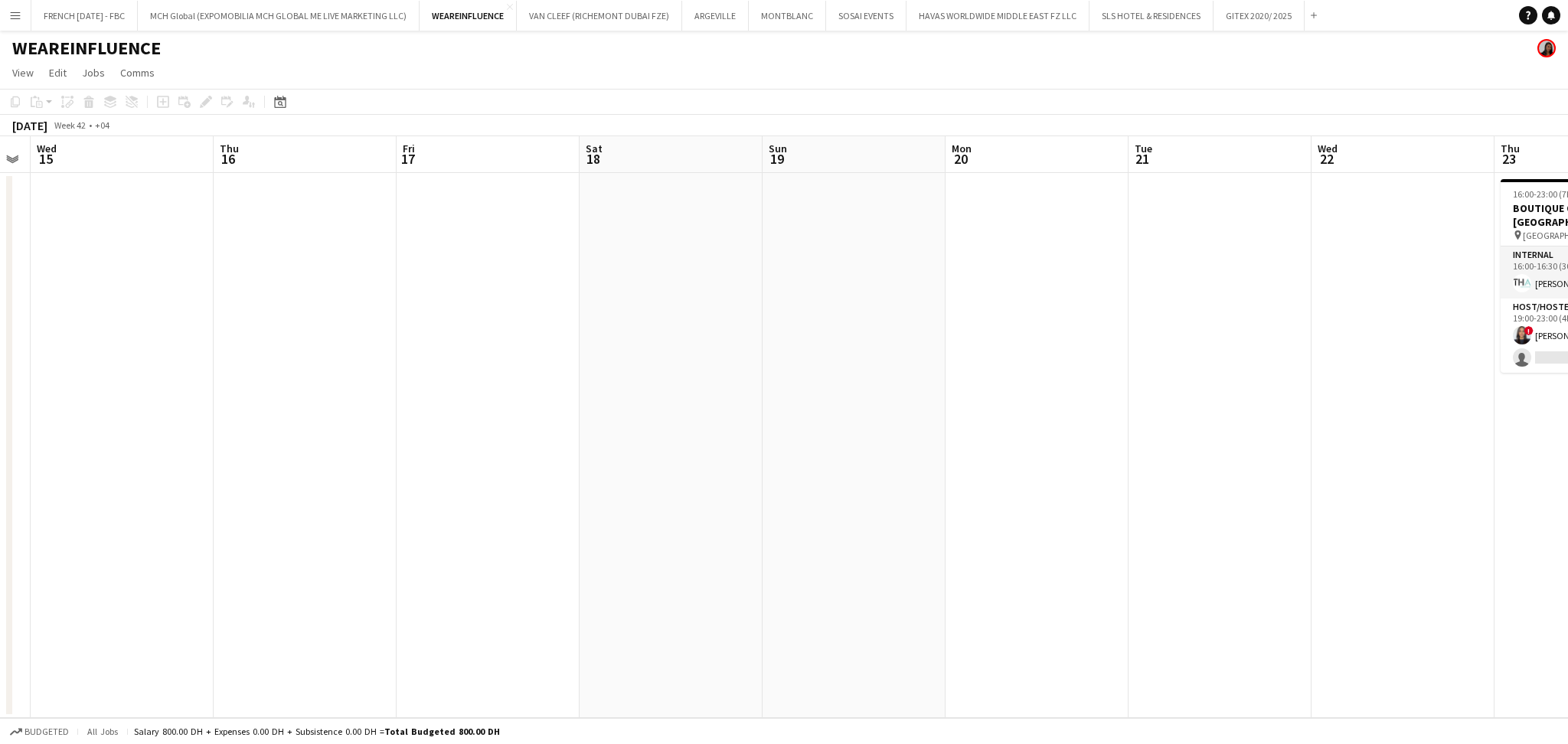
scroll to position [0, 466]
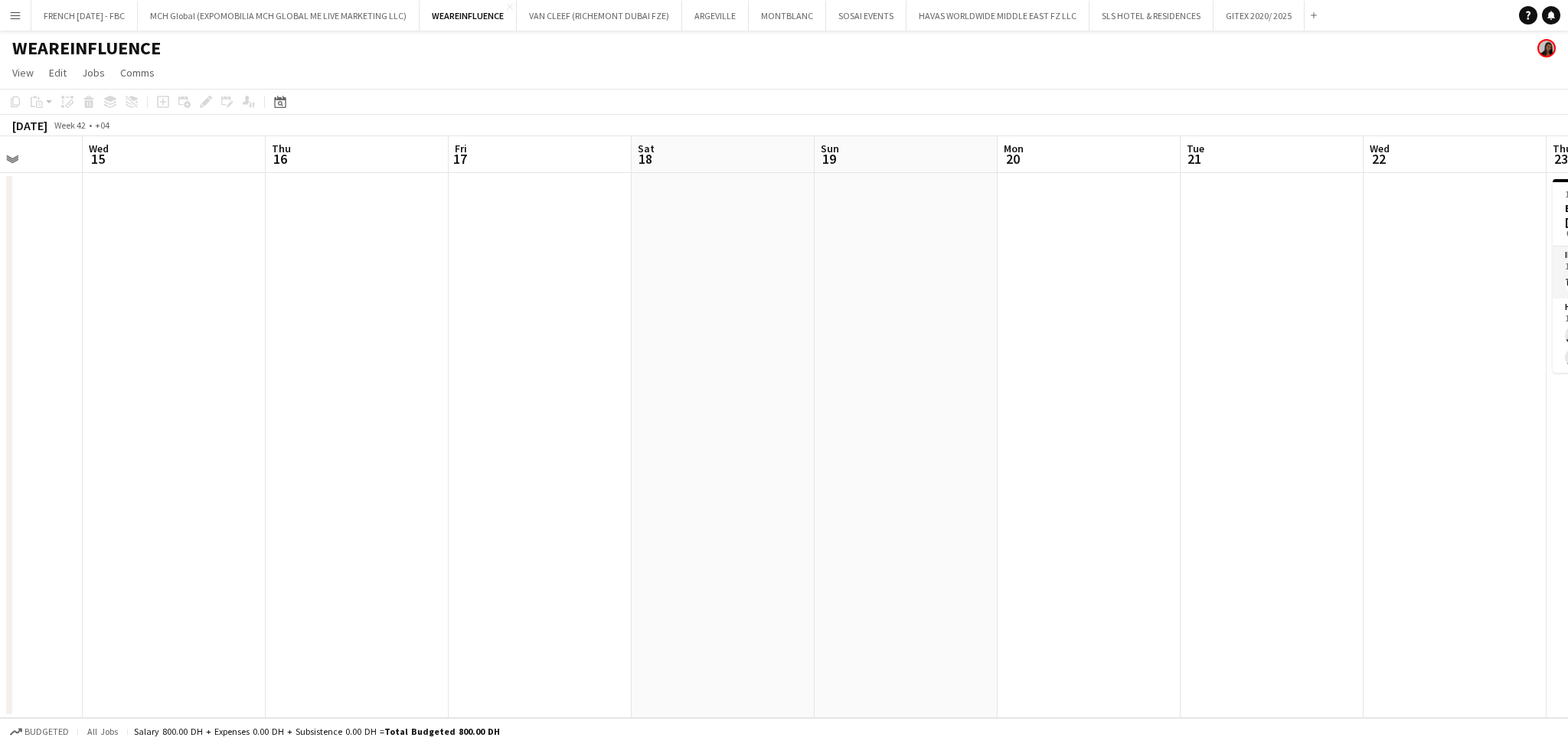
drag, startPoint x: 601, startPoint y: 476, endPoint x: 1107, endPoint y: 450, distance: 506.7
click at [1107, 450] on app-calendar-viewport "Sun 12 Mon 13 Tue 14 Wed 15 Thu 16 Fri 17 Sat 18 Sun 19 Mon 20 Tue 21 Wed 22 Th…" at bounding box center [784, 427] width 1568 height 582
drag, startPoint x: 239, startPoint y: 298, endPoint x: 366, endPoint y: 306, distance: 127.3
click at [366, 306] on app-calendar-viewport "Sun 12 Mon 13 Tue 14 Wed 15 Thu 16 Fri 17 Sat 18 Sun 19 Mon 20 Tue 21 Wed 22 Th…" at bounding box center [784, 427] width 1568 height 582
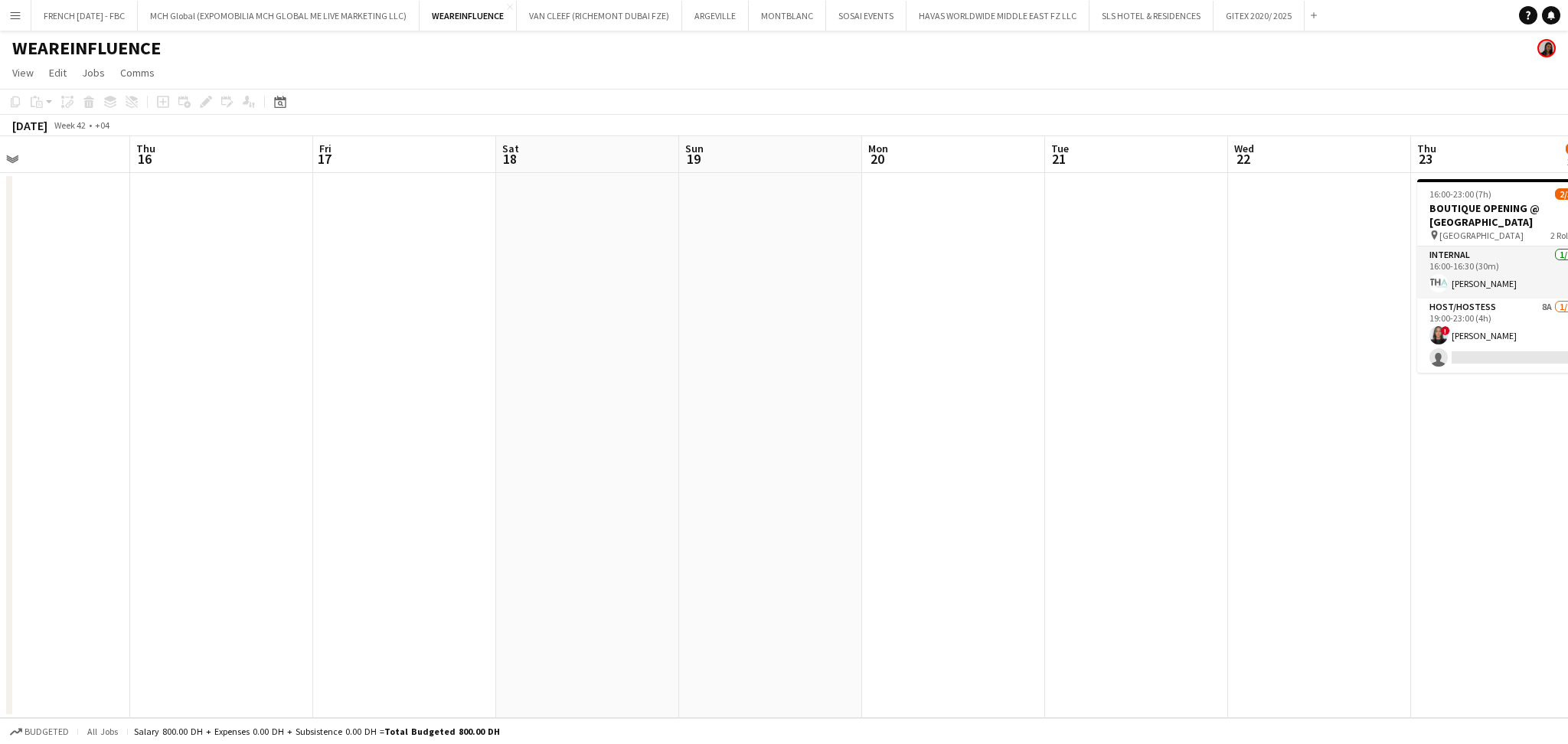
scroll to position [0, 642]
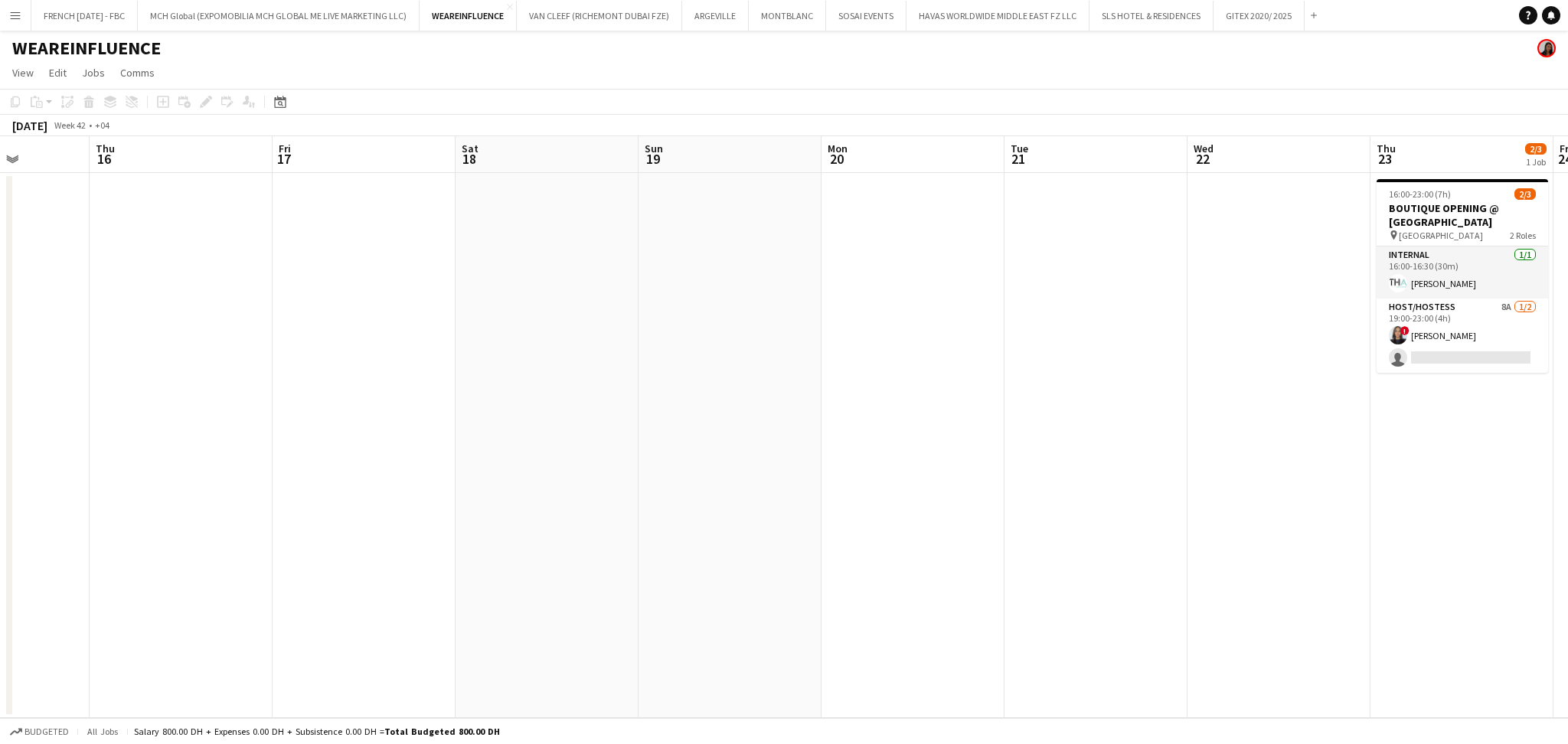
drag, startPoint x: 664, startPoint y: 313, endPoint x: 389, endPoint y: 320, distance: 275.1
click at [389, 320] on app-calendar-viewport "Sun 12 Mon 13 Tue 14 Wed 15 Thu 16 Fri 17 Sat 18 Sun 19 Mon 20 Tue 21 Wed 22 Th…" at bounding box center [784, 427] width 1568 height 582
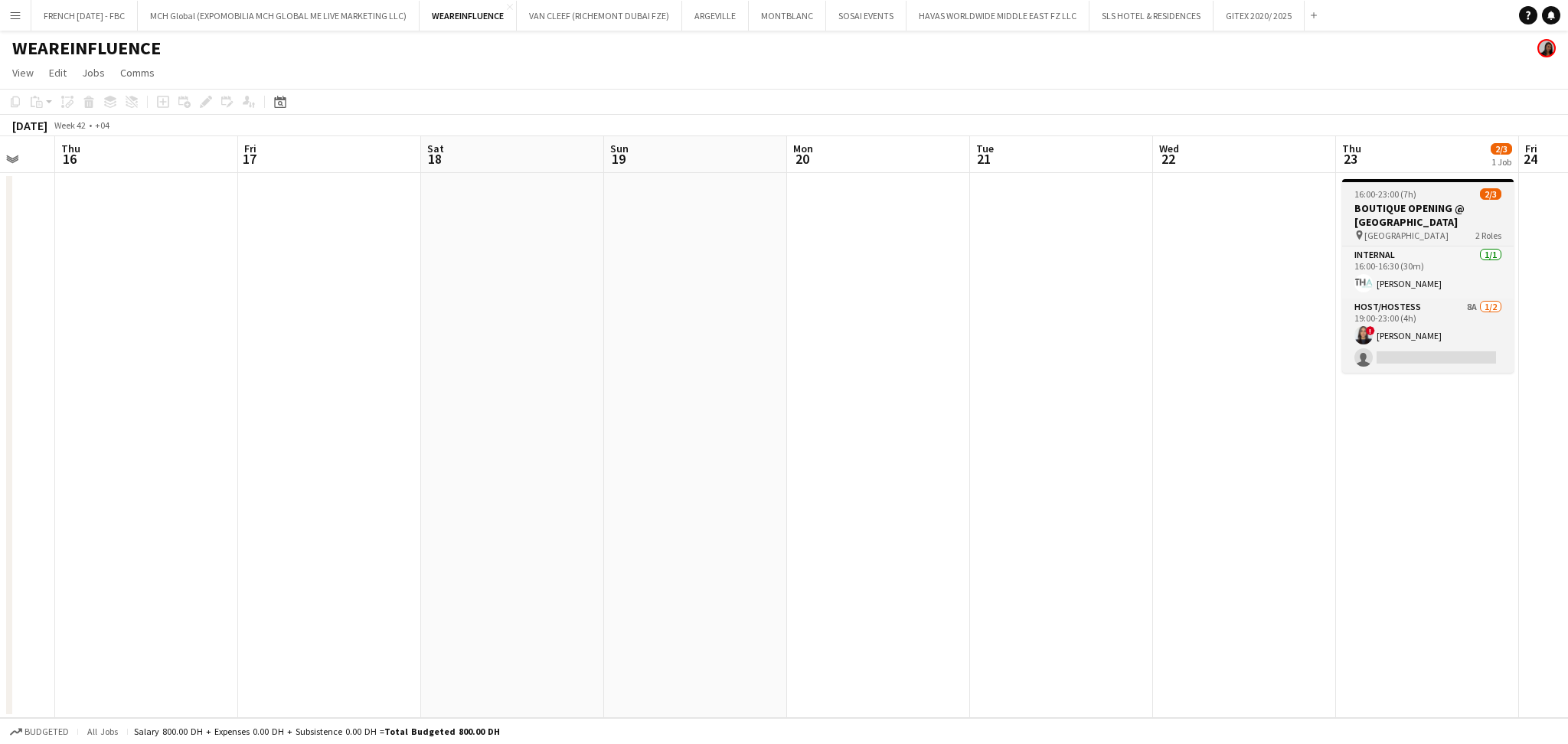
scroll to position [0, 559]
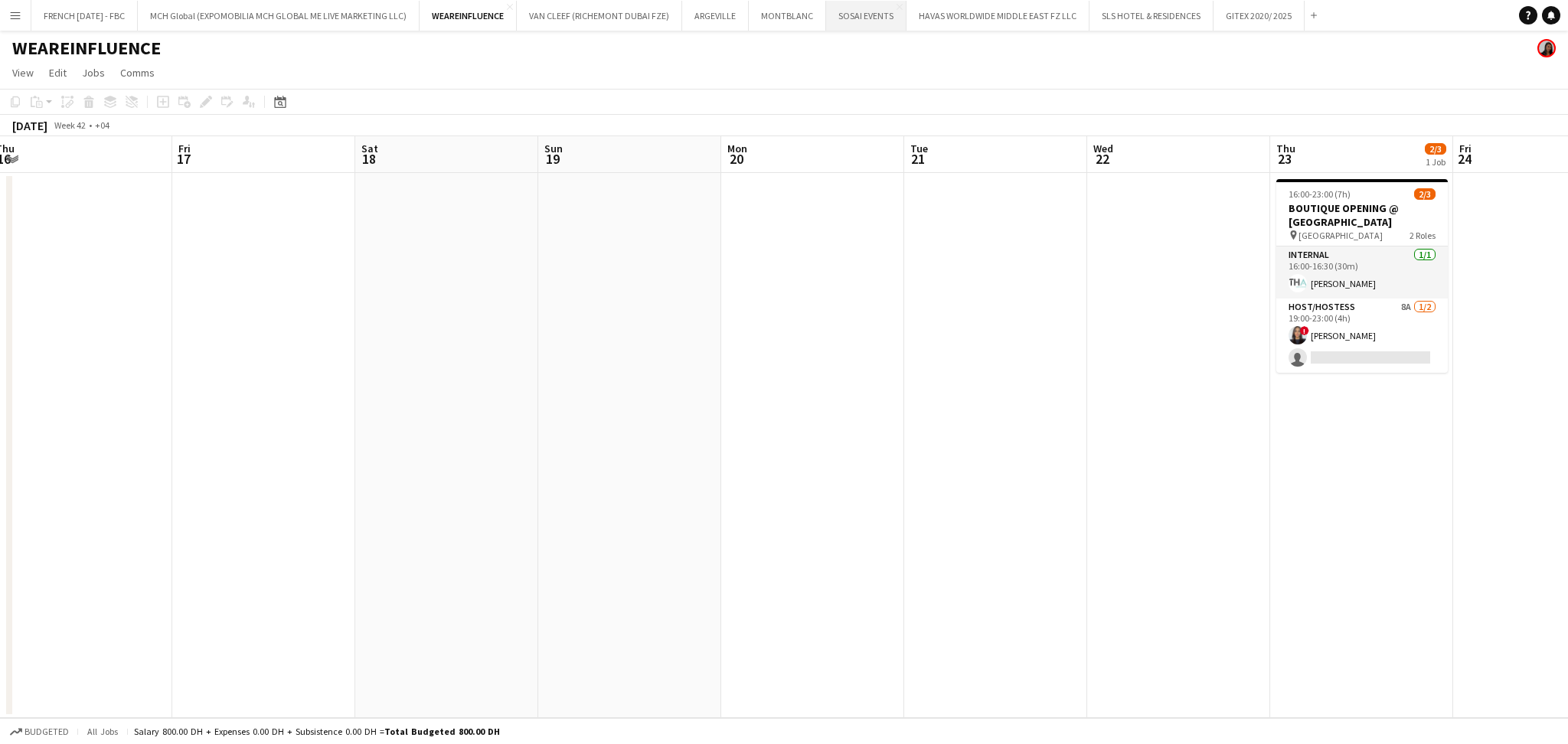
click at [884, 27] on button "SOSAI EVENTS Close" at bounding box center [866, 15] width 80 height 30
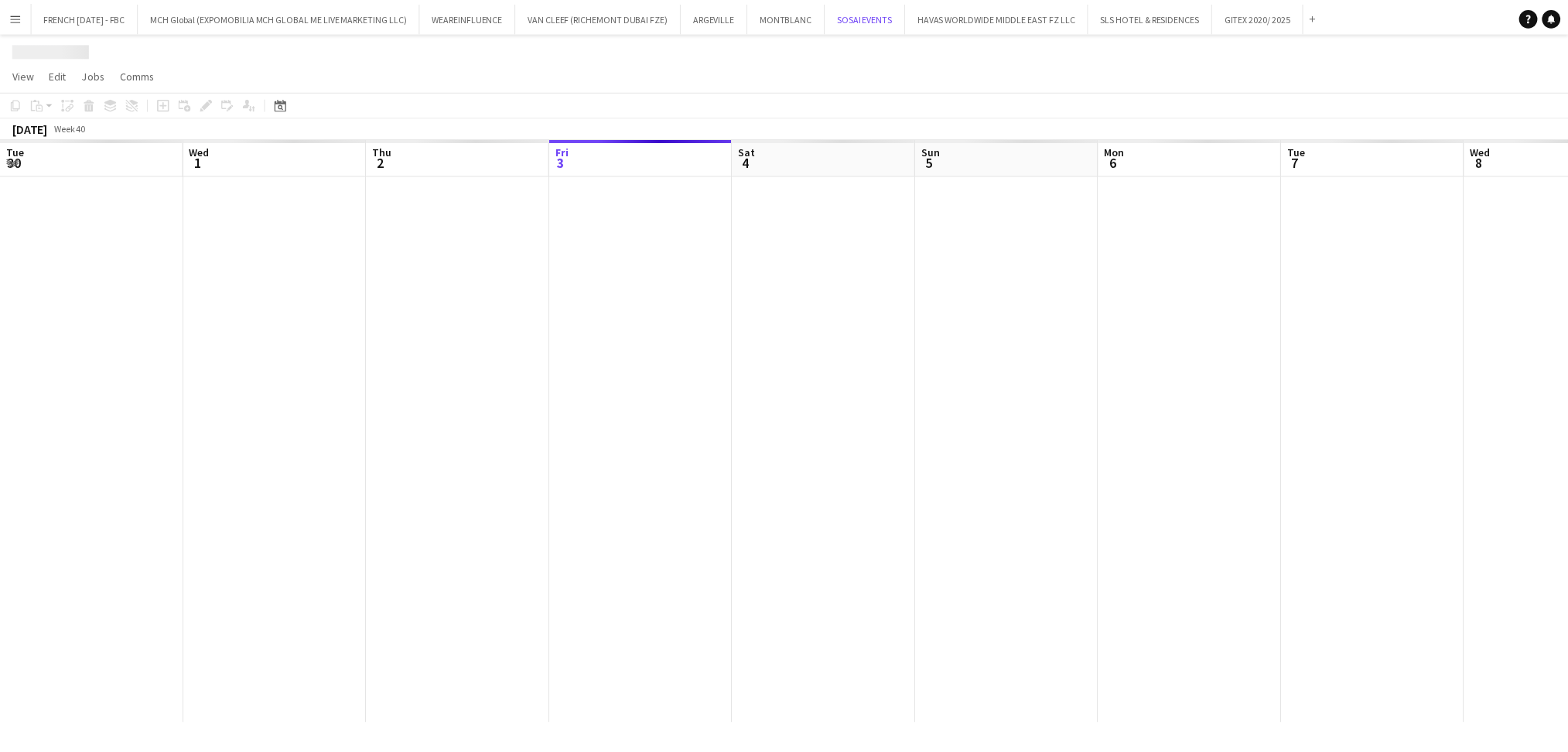
scroll to position [0, 369]
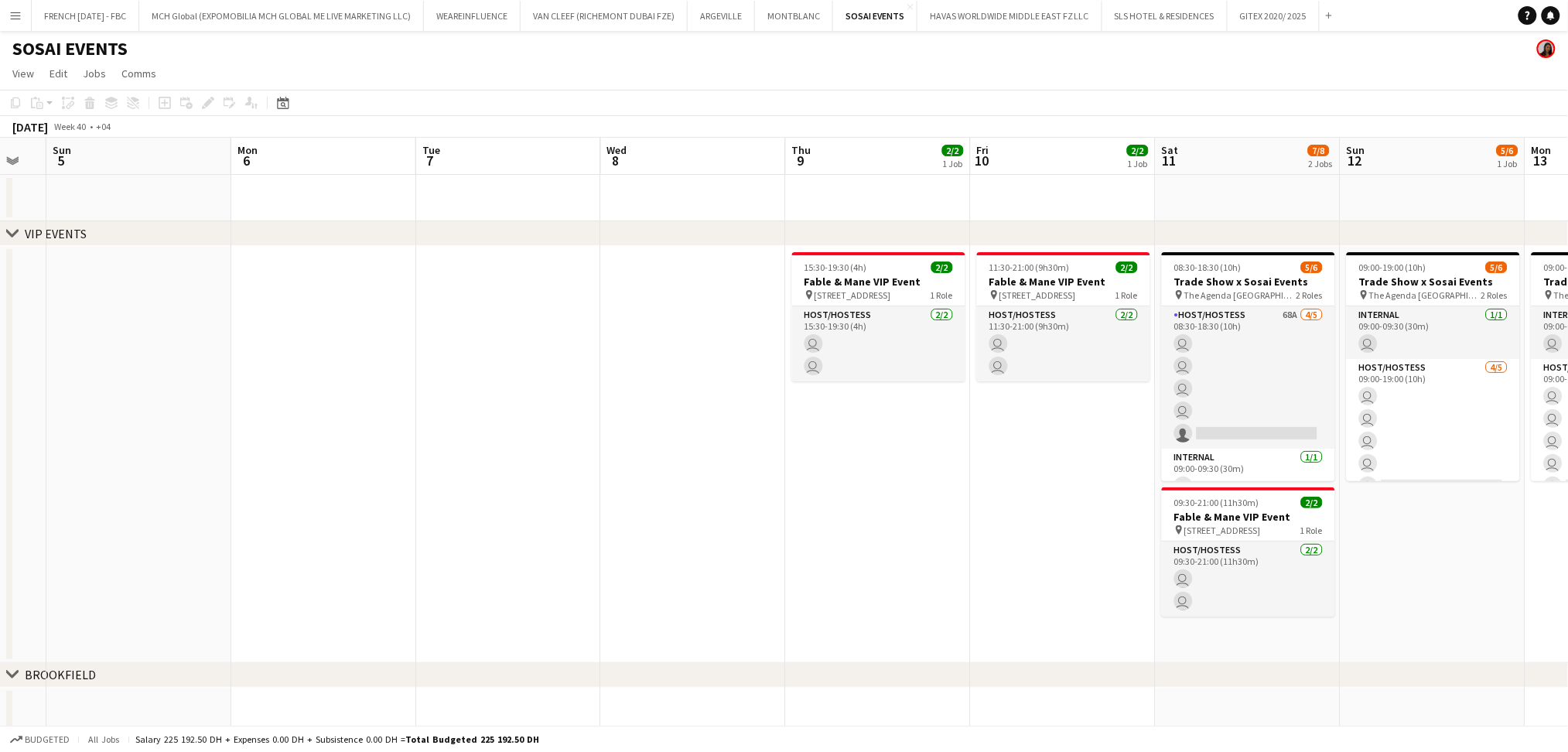
drag, startPoint x: 1141, startPoint y: 346, endPoint x: 668, endPoint y: 350, distance: 473.0
click at [668, 350] on app-calendar-viewport "Thu 2 Fri 3 Sat 4 Sun 5 Mon 6 Tue 7 Wed 8 Thu 9 2/2 1 Job Fri 10 2/2 1 Job Sat …" at bounding box center [784, 472] width 1568 height 668
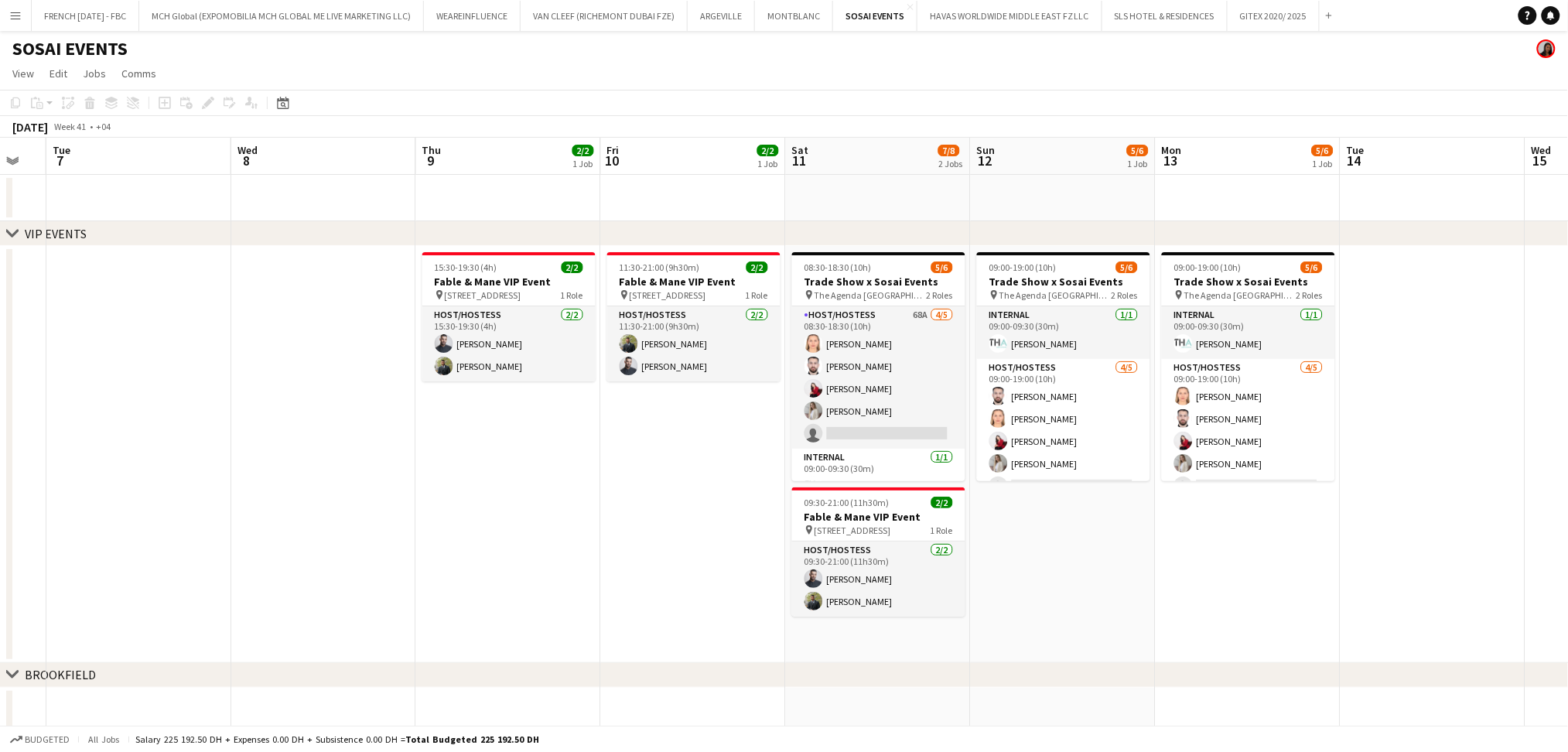
drag, startPoint x: 904, startPoint y: 476, endPoint x: 548, endPoint y: 484, distance: 356.1
click at [548, 484] on app-calendar-viewport "Fri 3 Sat 4 Sun 5 Mon 6 Tue 7 Wed 8 Thu 9 2/2 1 Job Fri 10 2/2 1 Job Sat 11 7/8…" at bounding box center [784, 472] width 1568 height 668
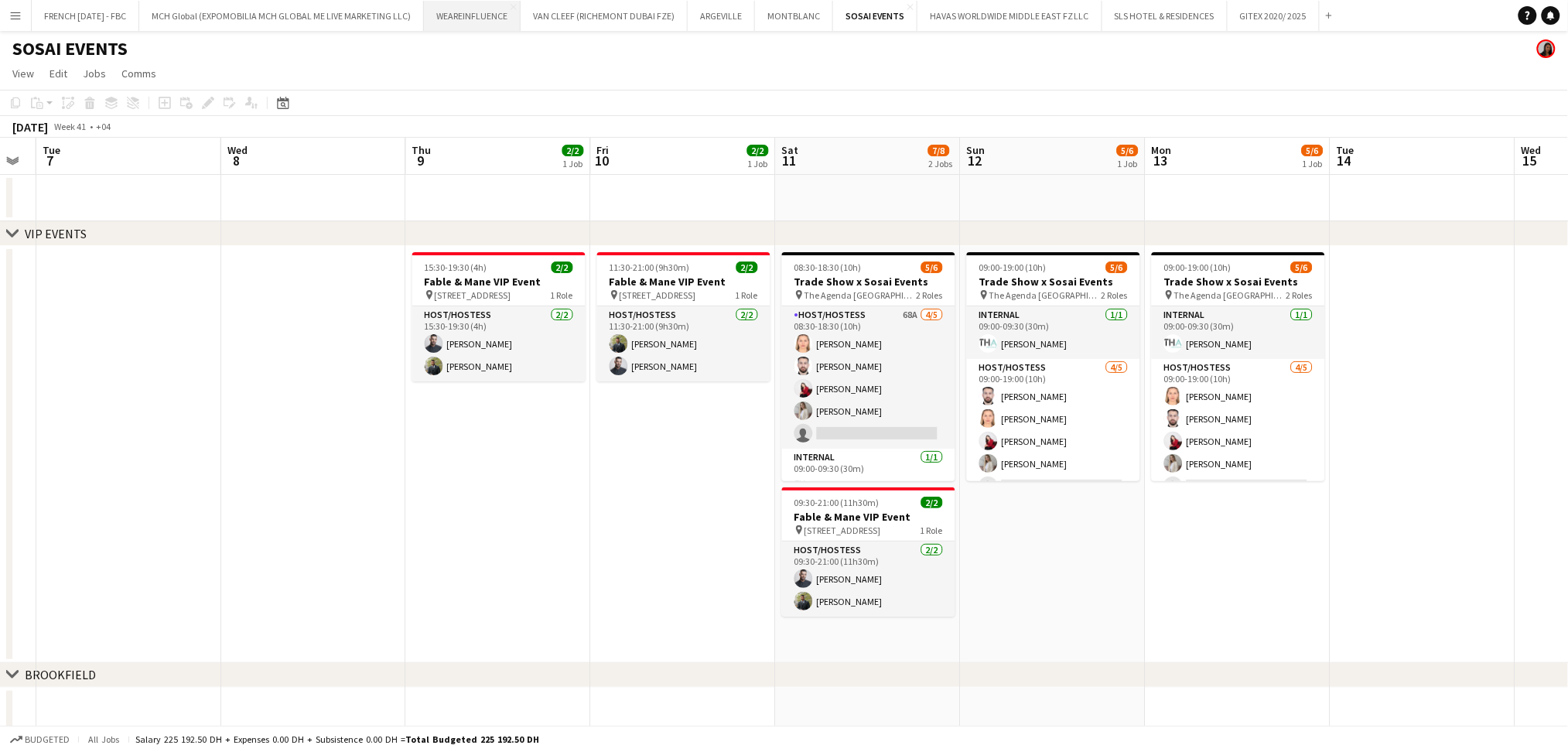
click at [479, 24] on button "WEAREINFLUENCE Close" at bounding box center [472, 15] width 97 height 30
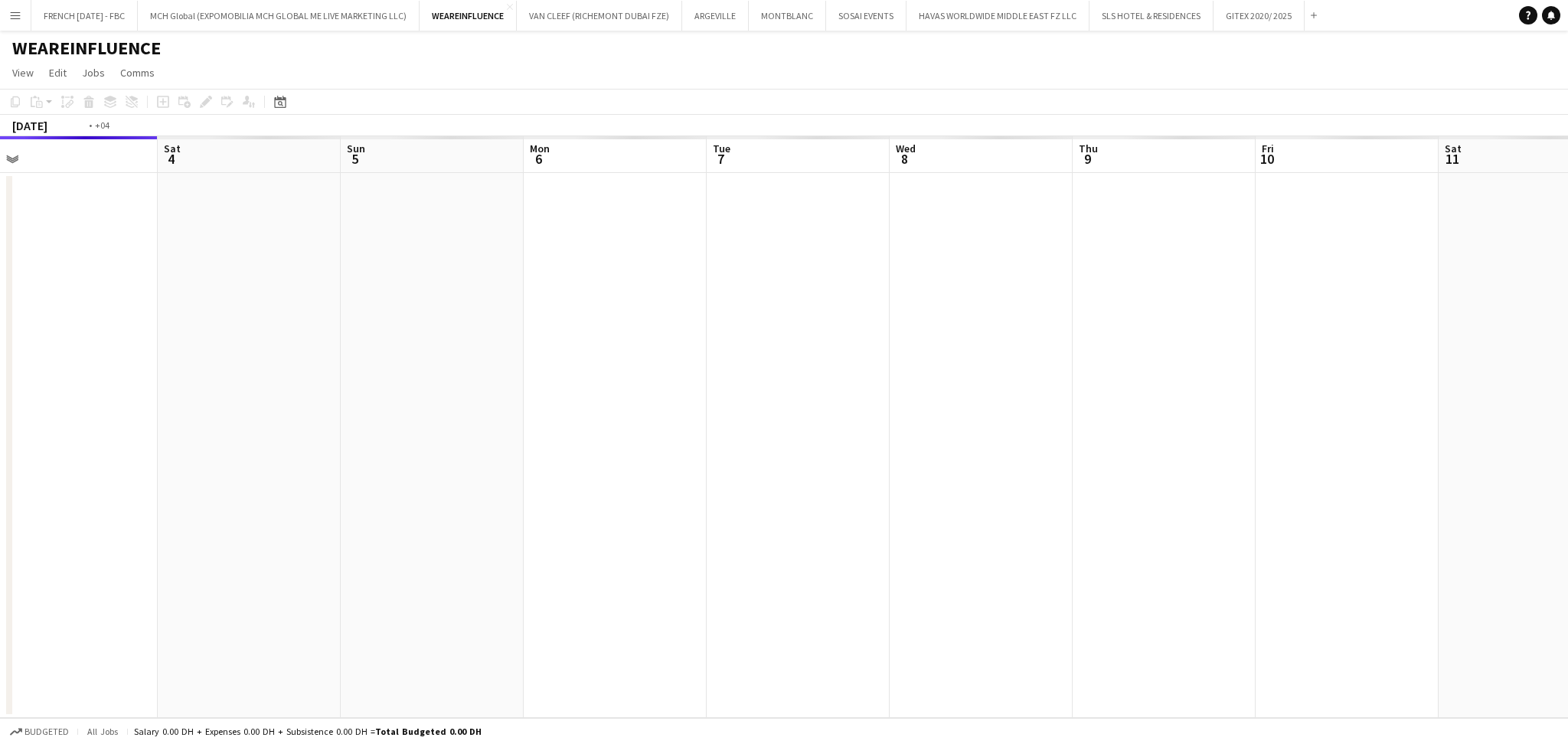
drag, startPoint x: 1384, startPoint y: 385, endPoint x: 479, endPoint y: 414, distance: 905.5
click at [443, 415] on app-calendar-viewport "Tue 30 Wed 1 Thu 2 Fri 3 Sat 4 Sun 5 Mon 6 Tue 7 Wed 8 Thu 9 Fri 10 Sat 11 Sun …" at bounding box center [784, 427] width 1568 height 582
drag, startPoint x: 1301, startPoint y: 421, endPoint x: 534, endPoint y: 409, distance: 767.1
click at [280, 375] on app-calendar-viewport "Wed 8 Thu 9 Fri 10 Sat 11 Sun 12 Mon 13 Tue 14 Wed 15 Thu 16 Fri 17 Sat 18 Sun …" at bounding box center [784, 427] width 1568 height 582
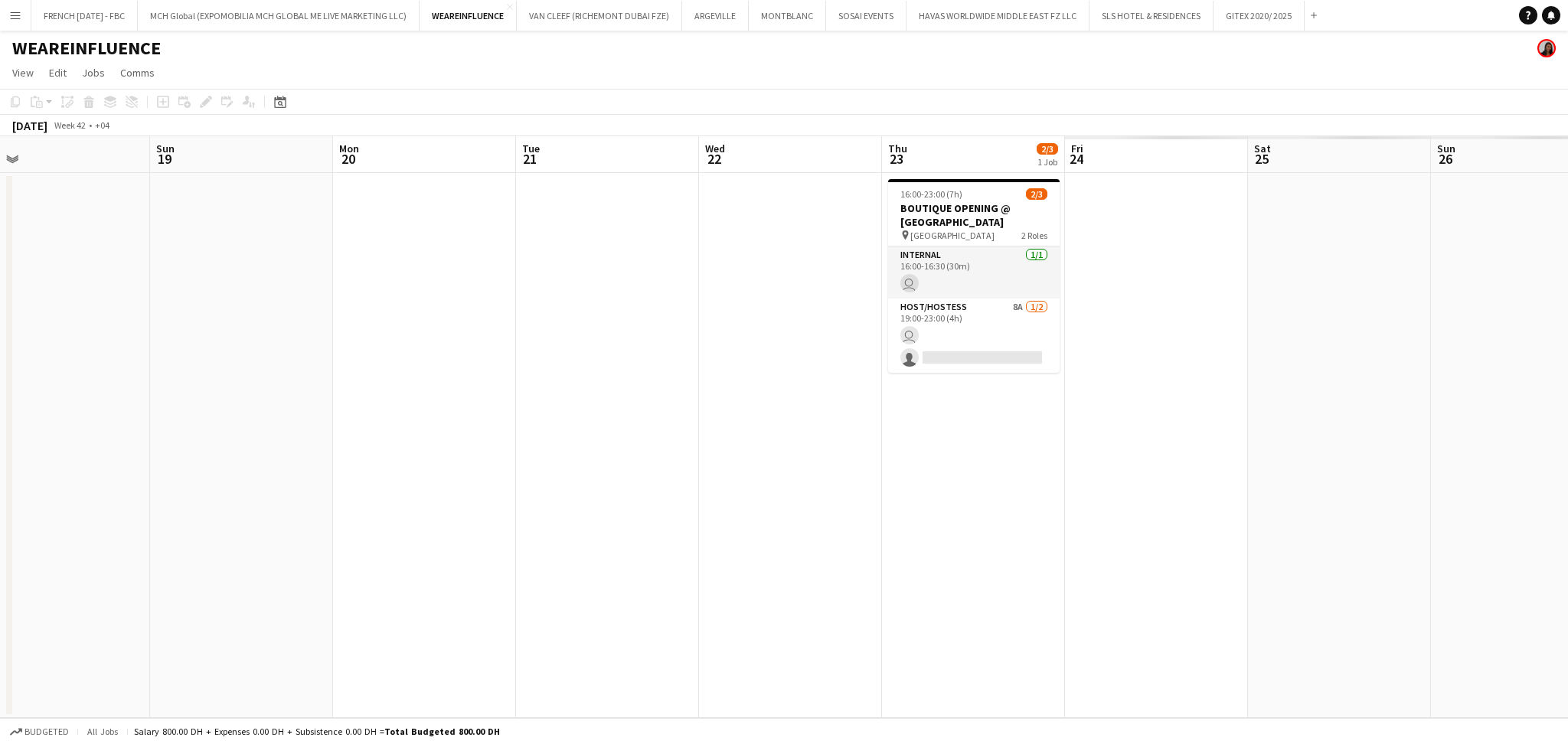
scroll to position [0, 448]
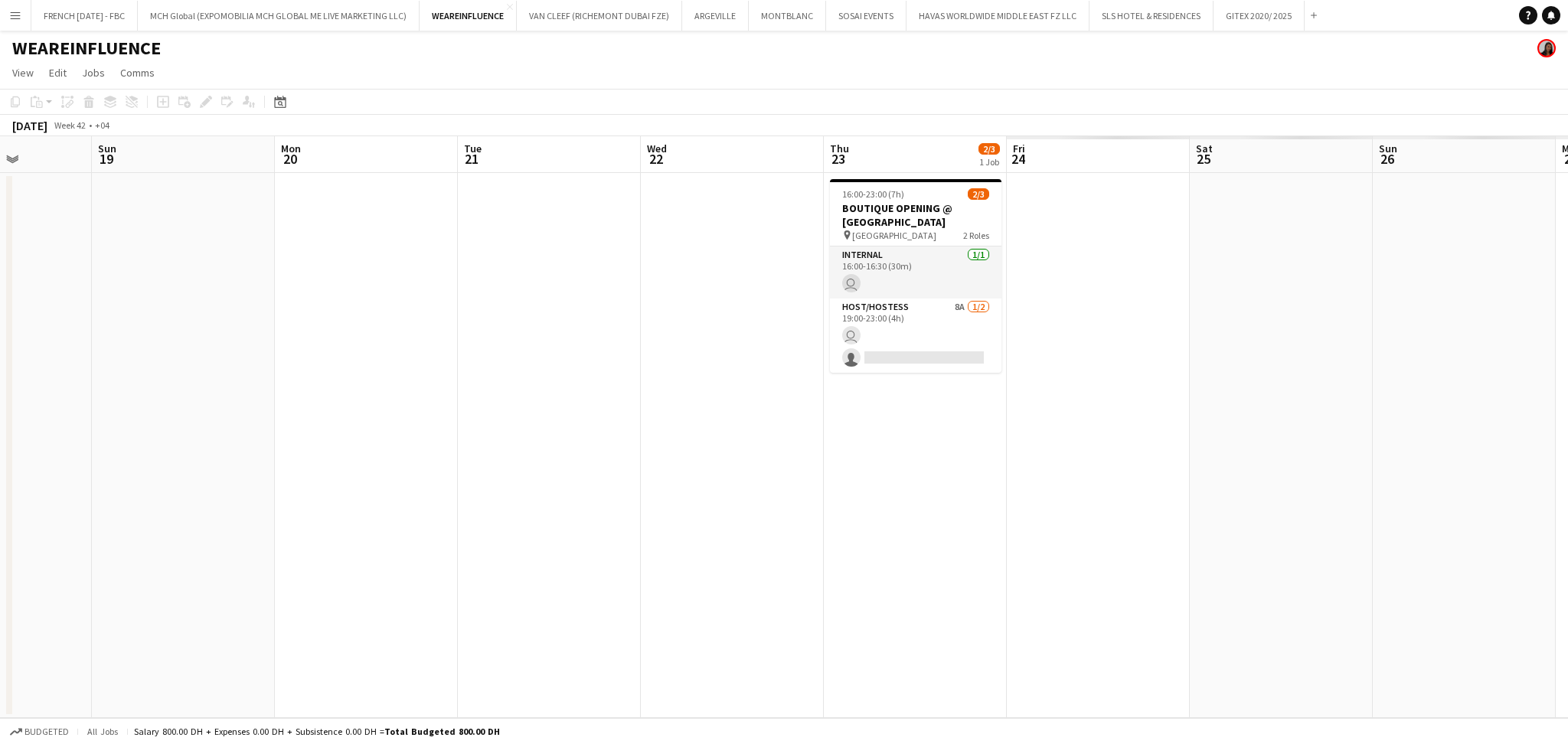
drag, startPoint x: 1157, startPoint y: 418, endPoint x: 354, endPoint y: 415, distance: 803.0
click at [126, 367] on app-calendar-viewport "Thu 16 Fri 17 Sat 18 Sun 19 Mon 20 Tue 21 Wed 22 Thu 23 2/3 1 Job Fri 24 Sat 25…" at bounding box center [784, 427] width 1568 height 582
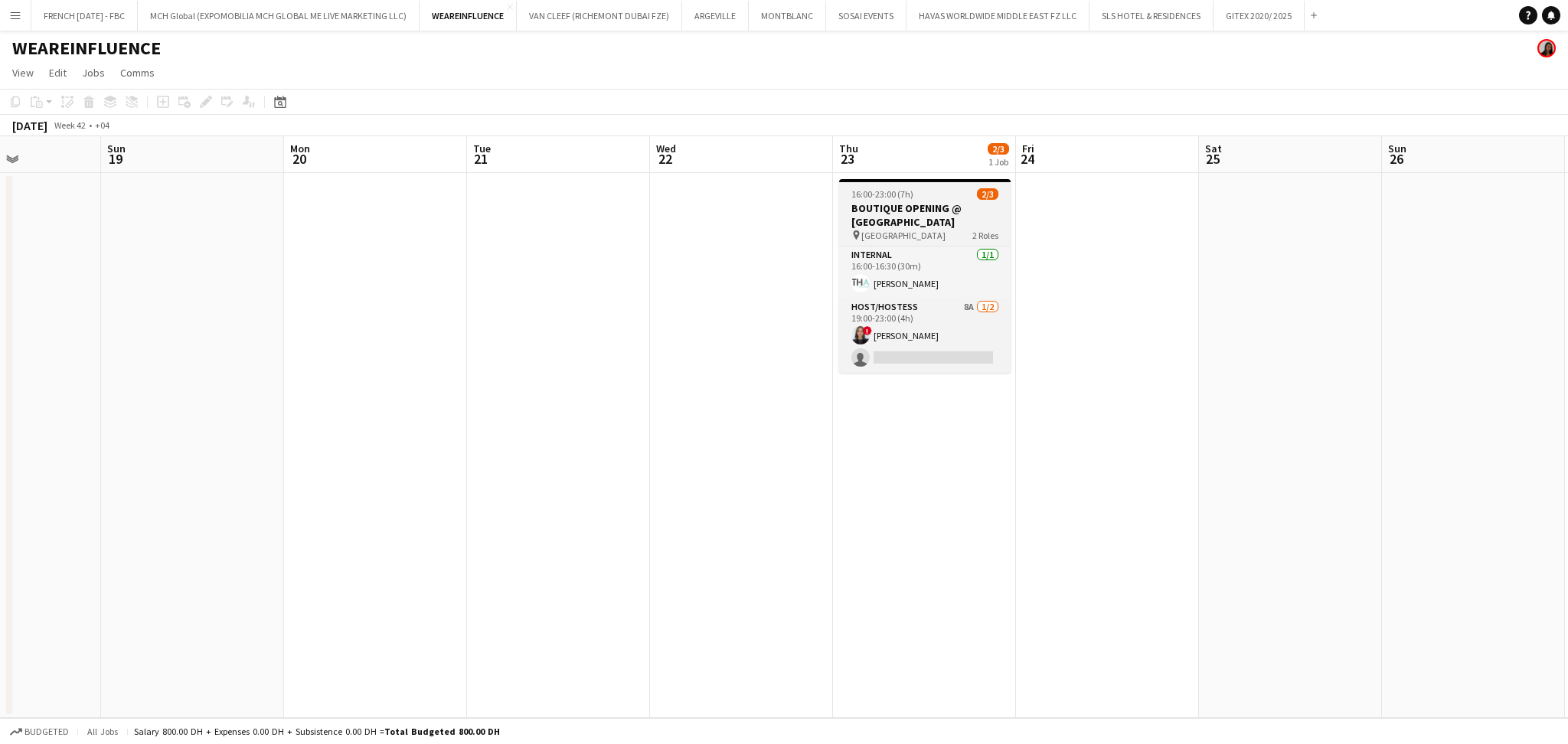
click at [911, 218] on h3 "BOUTIQUE OPENING @ [GEOGRAPHIC_DATA]" at bounding box center [925, 215] width 172 height 28
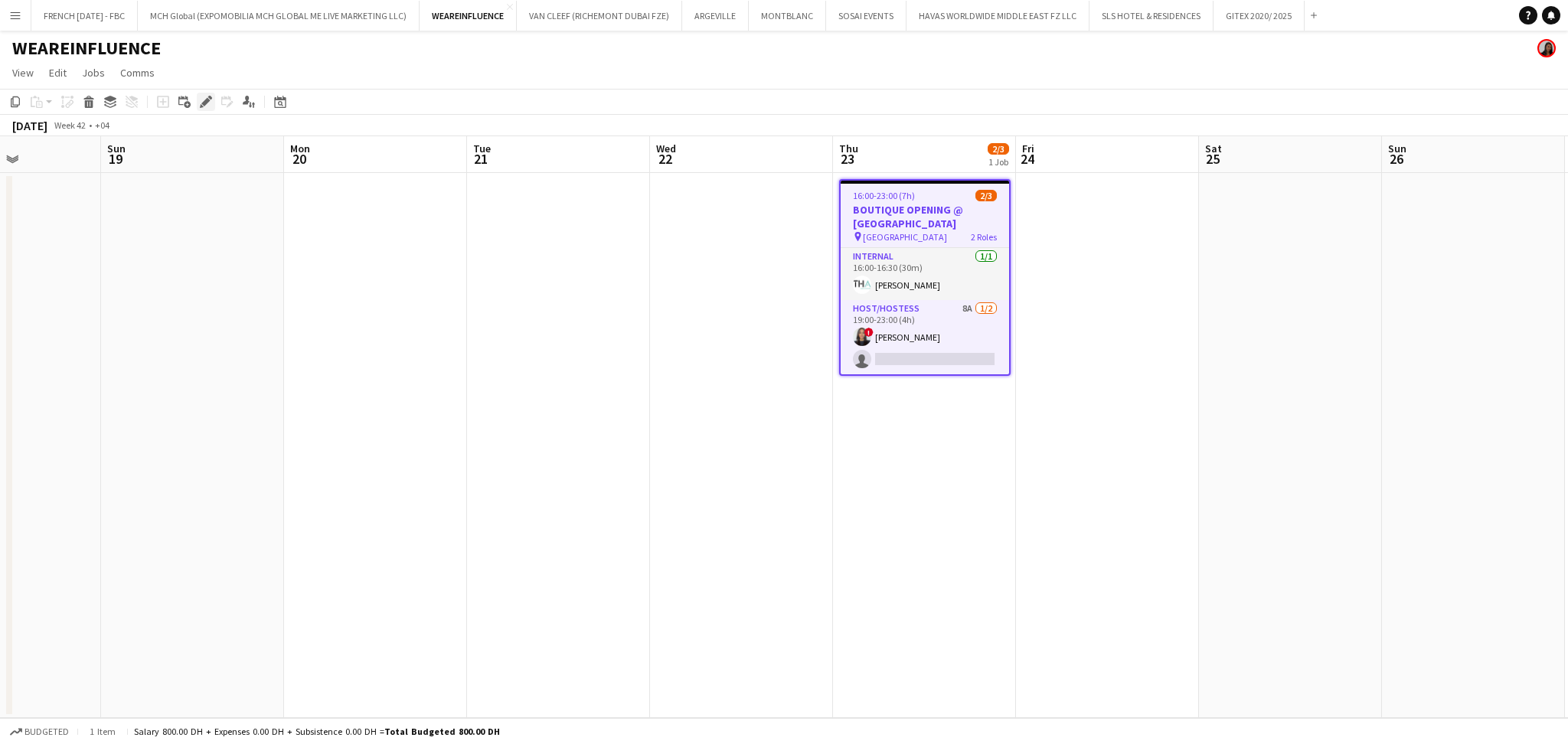
click at [202, 103] on icon at bounding box center [205, 102] width 8 height 8
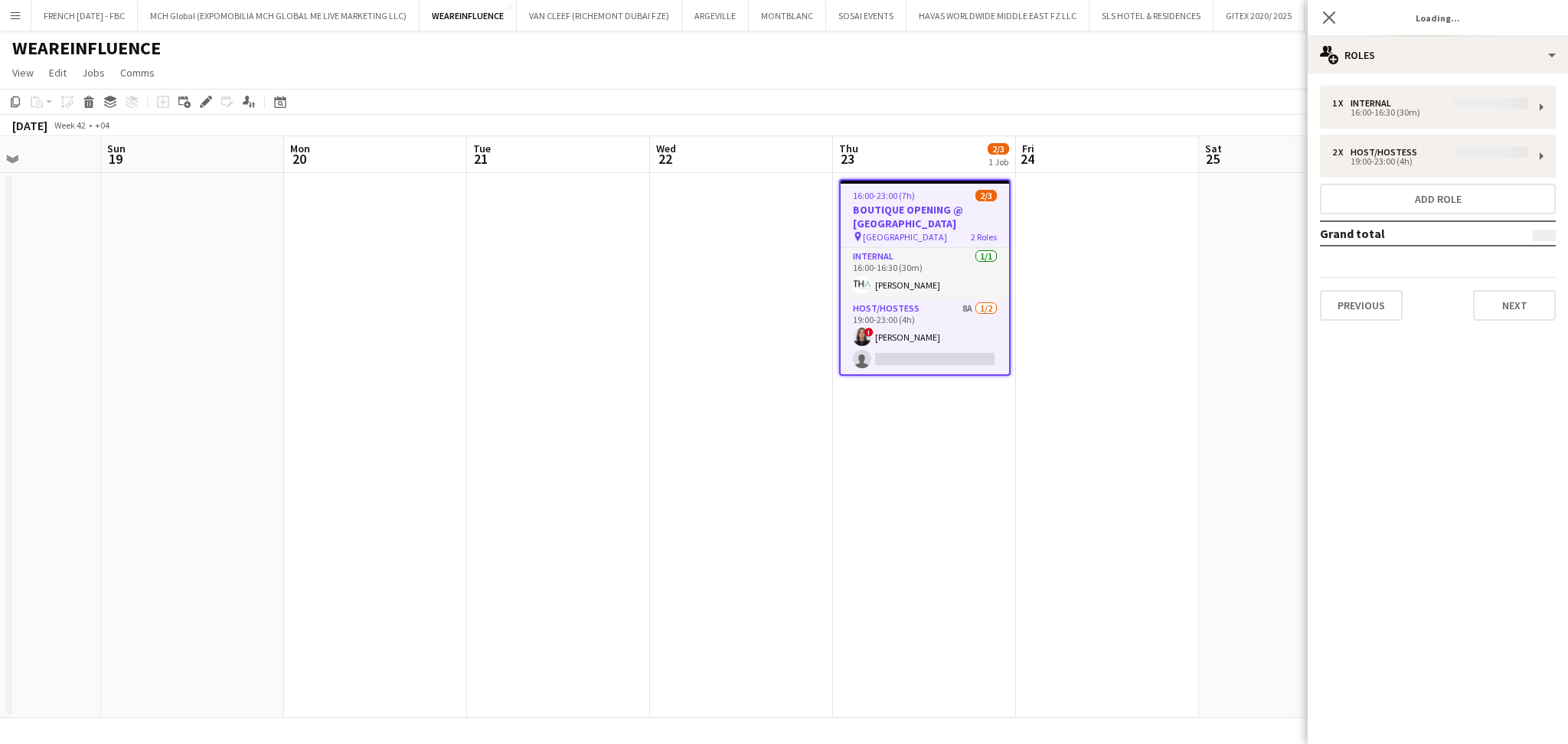
type input "**********"
click at [1528, 305] on button "Next" at bounding box center [1514, 306] width 83 height 31
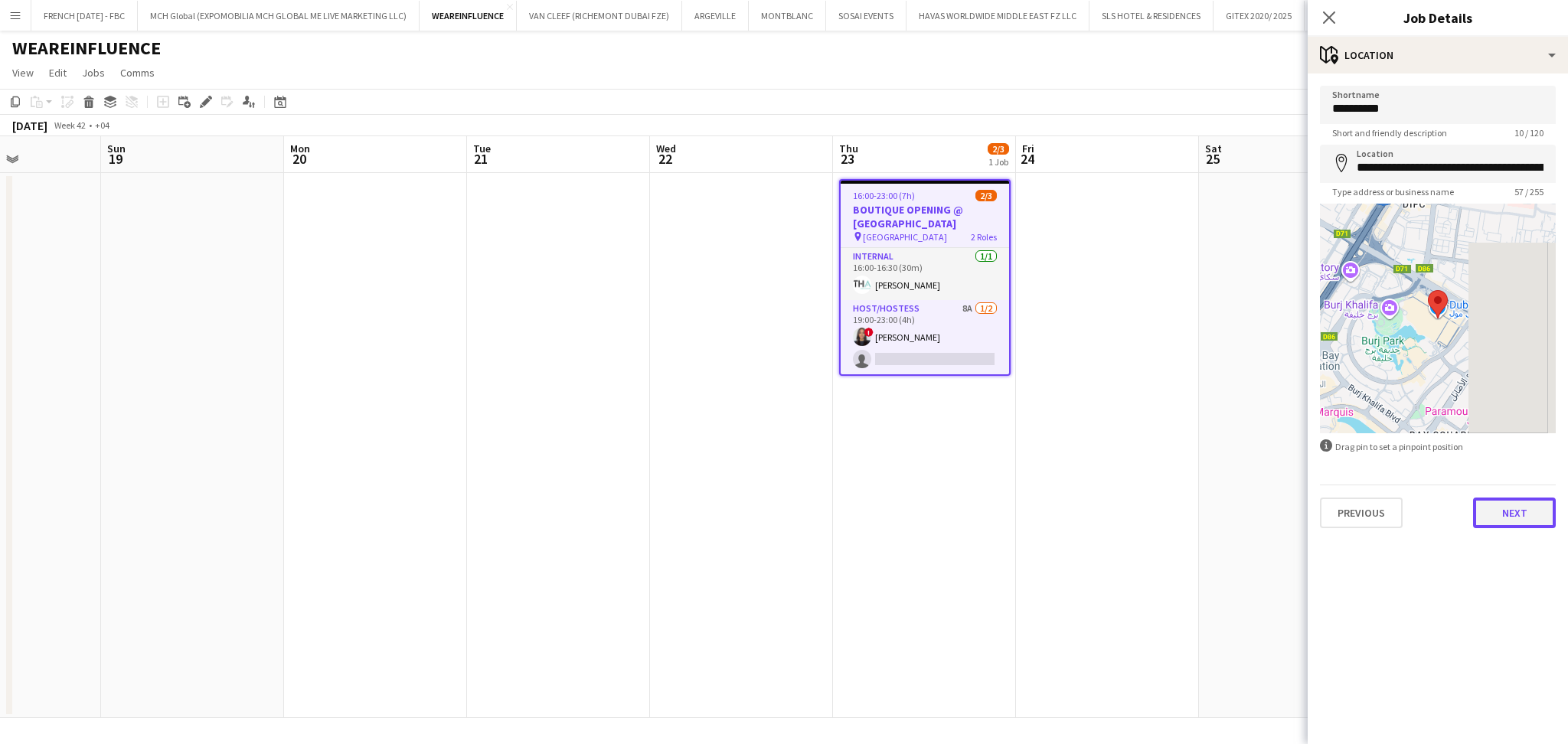
click at [1524, 517] on button "Next" at bounding box center [1514, 513] width 83 height 31
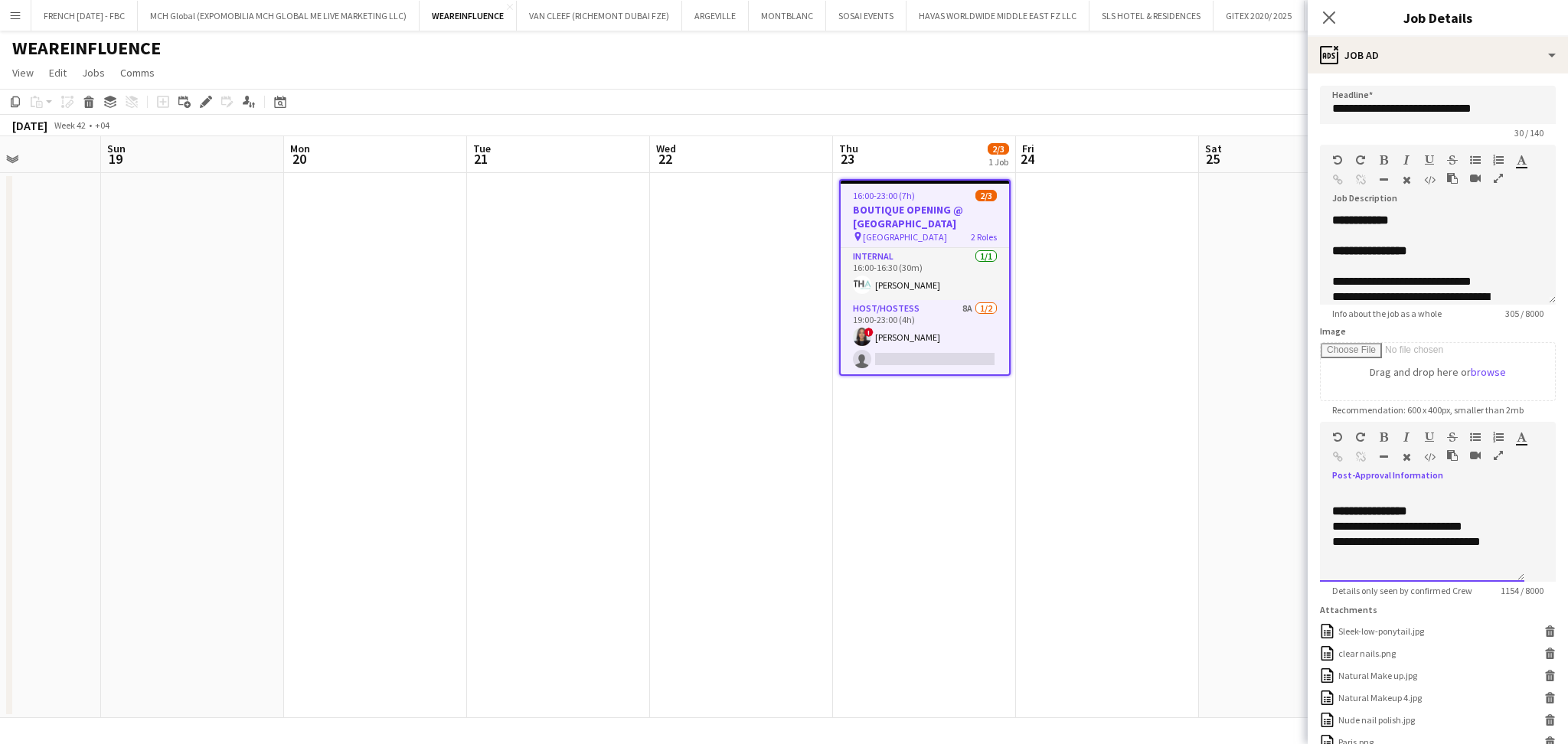
scroll to position [551, 0]
click at [854, 549] on app-date-cell "16:00-23:00 (7h) 2/3 BOUTIQUE OPENING @ [GEOGRAPHIC_DATA] pin Dubai Mall 2 Role…" at bounding box center [924, 445] width 183 height 545
